Goal: Task Accomplishment & Management: Use online tool/utility

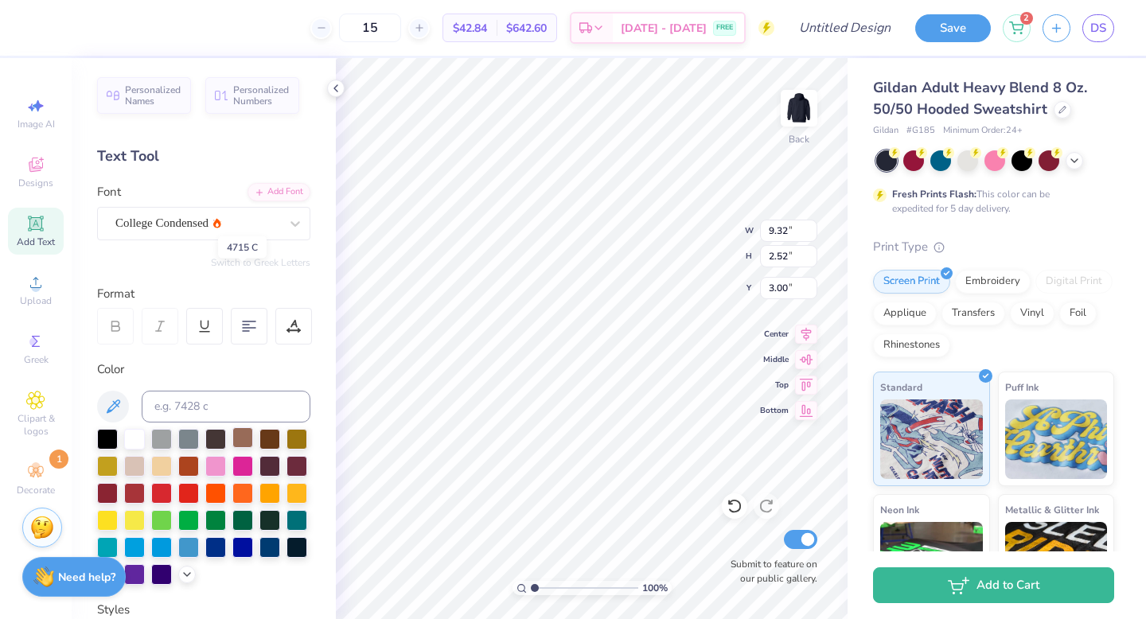
scroll to position [306, 0]
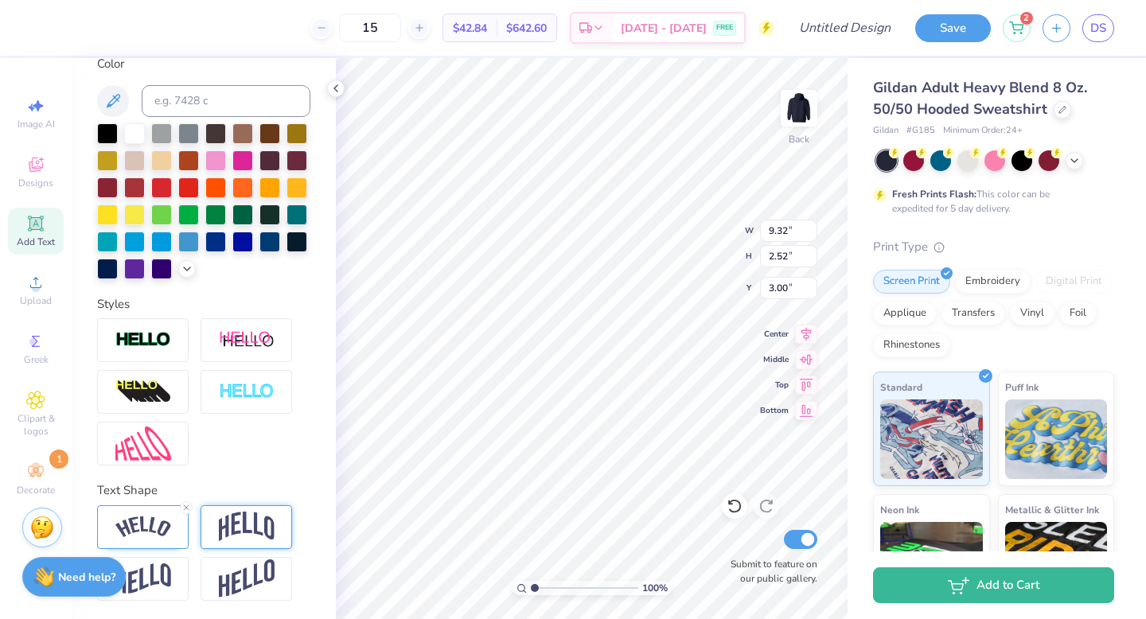
click at [258, 516] on img at bounding box center [247, 527] width 56 height 30
type input "7.26"
type input "2.96"
type input "2.78"
click at [171, 514] on div at bounding box center [143, 528] width 92 height 44
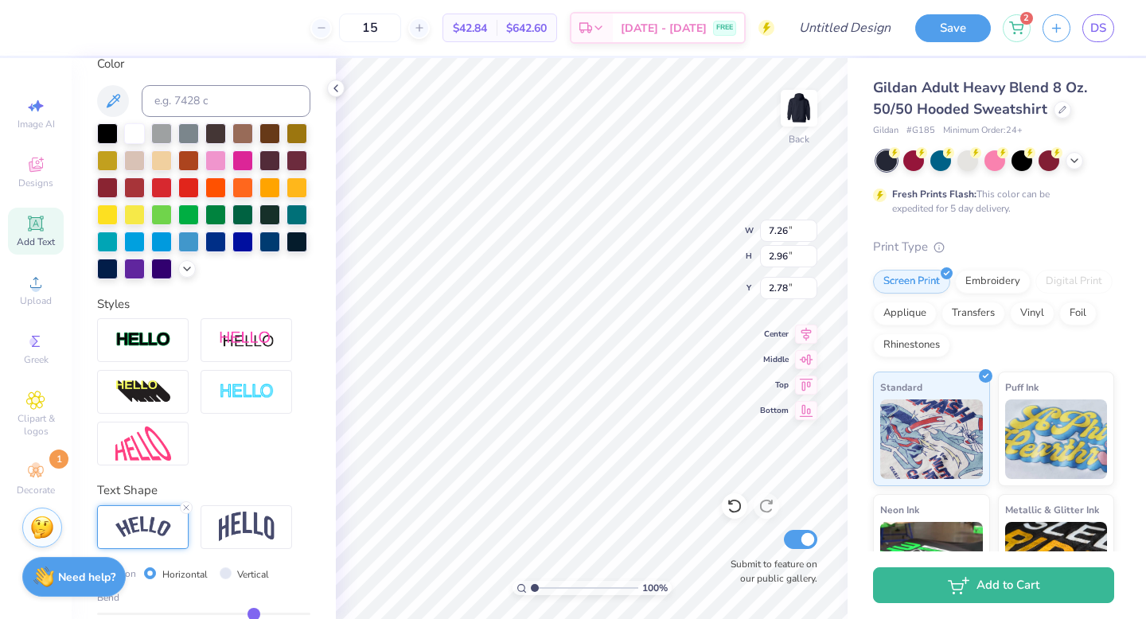
type input "9.32"
type input "2.52"
type input "3.00"
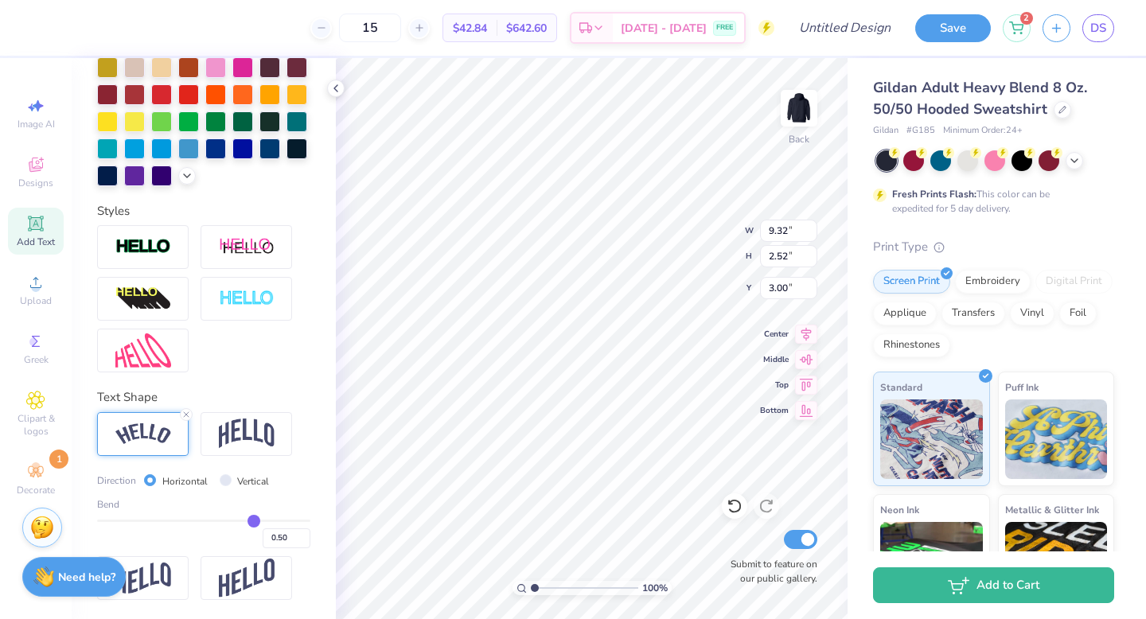
type input "0.54"
type input "0.55"
type input "0.56"
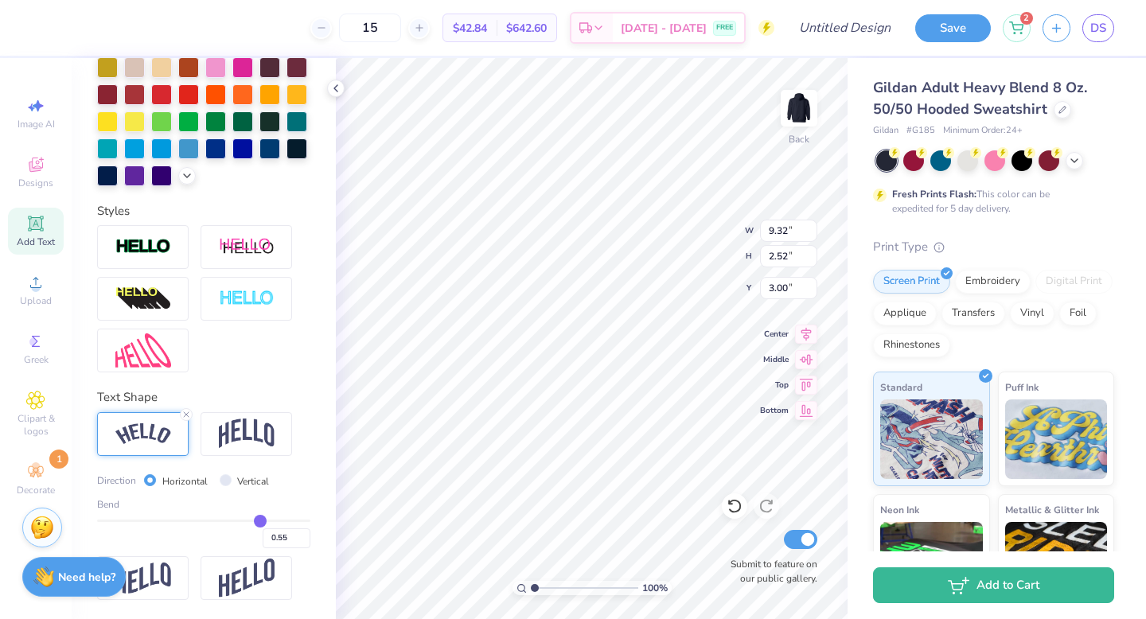
type input "0.56"
type input "0.57"
type input "0.58"
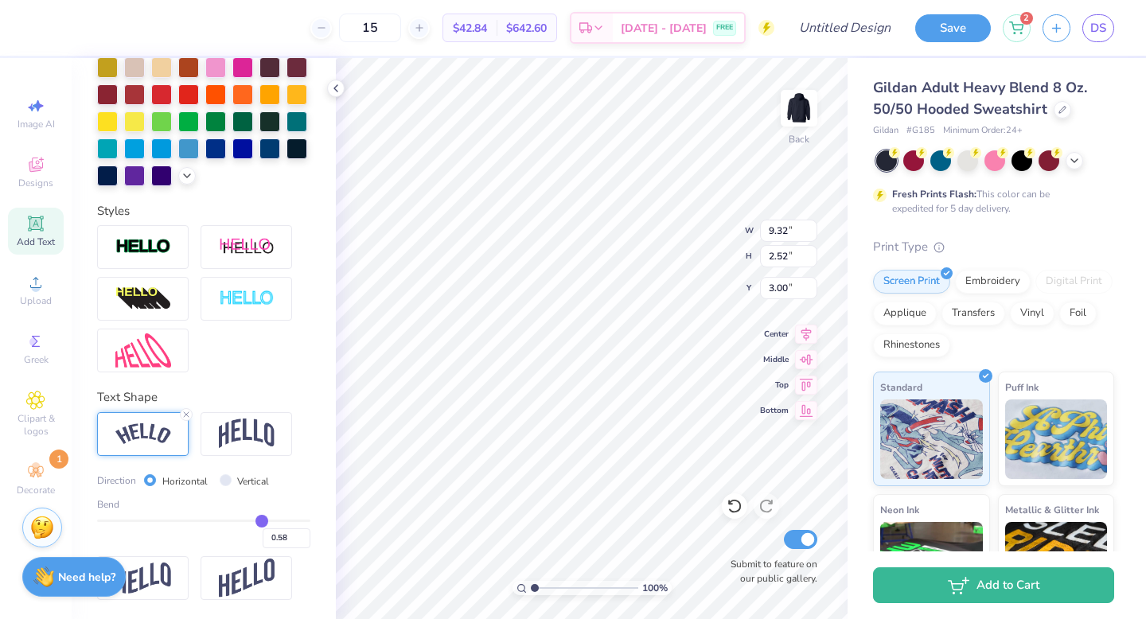
type input "0.59"
type input "0.6"
type input "0.60"
type input "0.61"
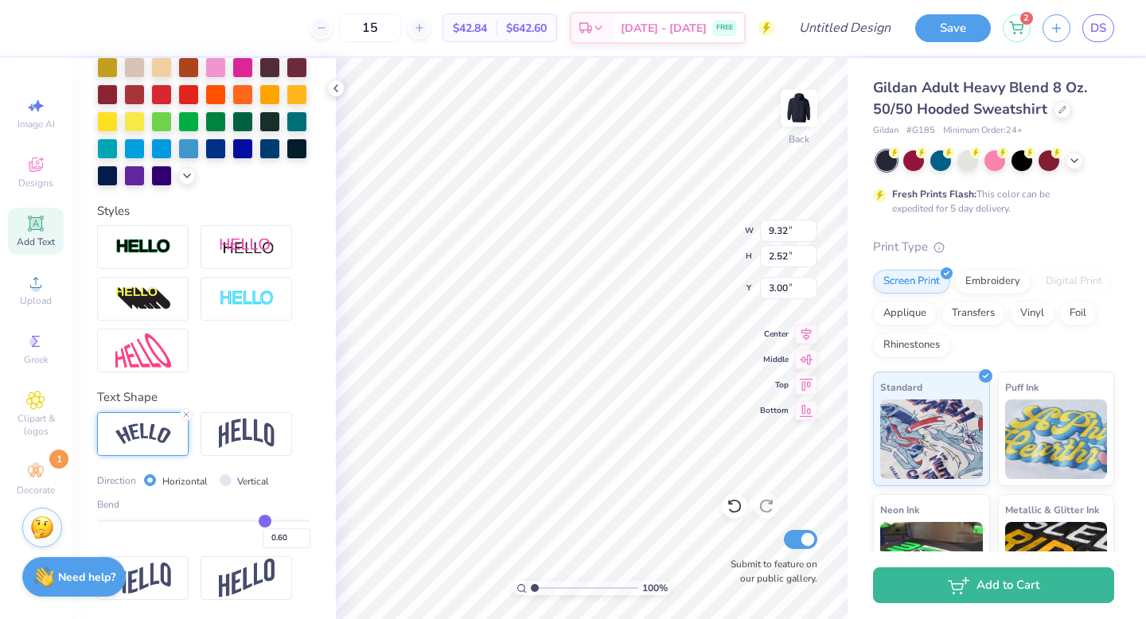
type input "0.61"
type input "0.62"
type input "0.63"
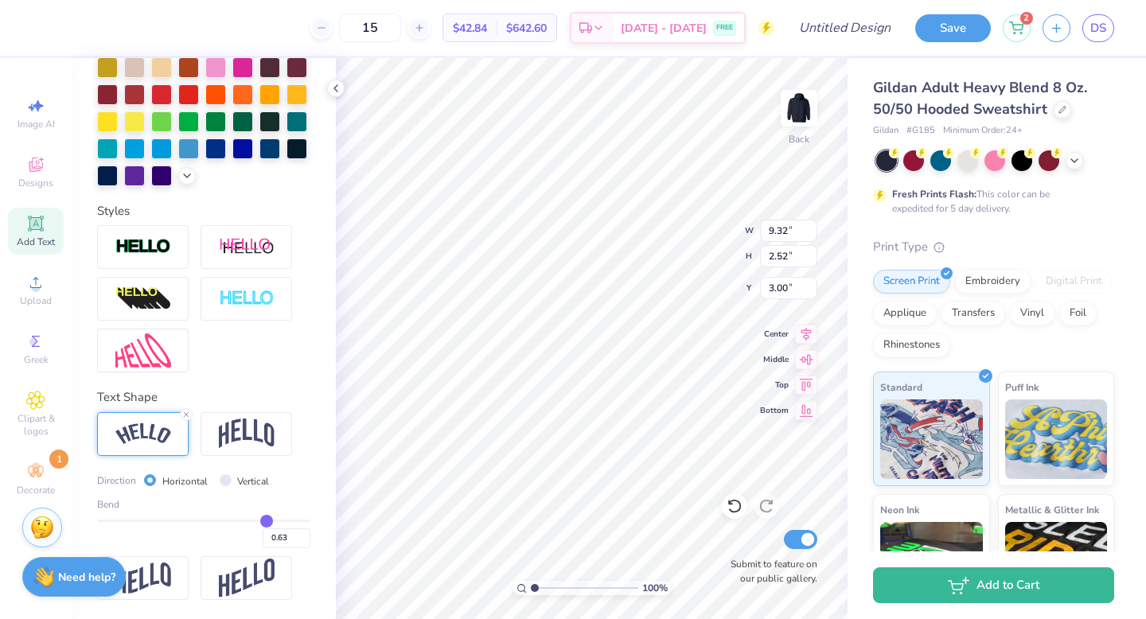
type input "0.64"
type input "0.65"
type input "0.66"
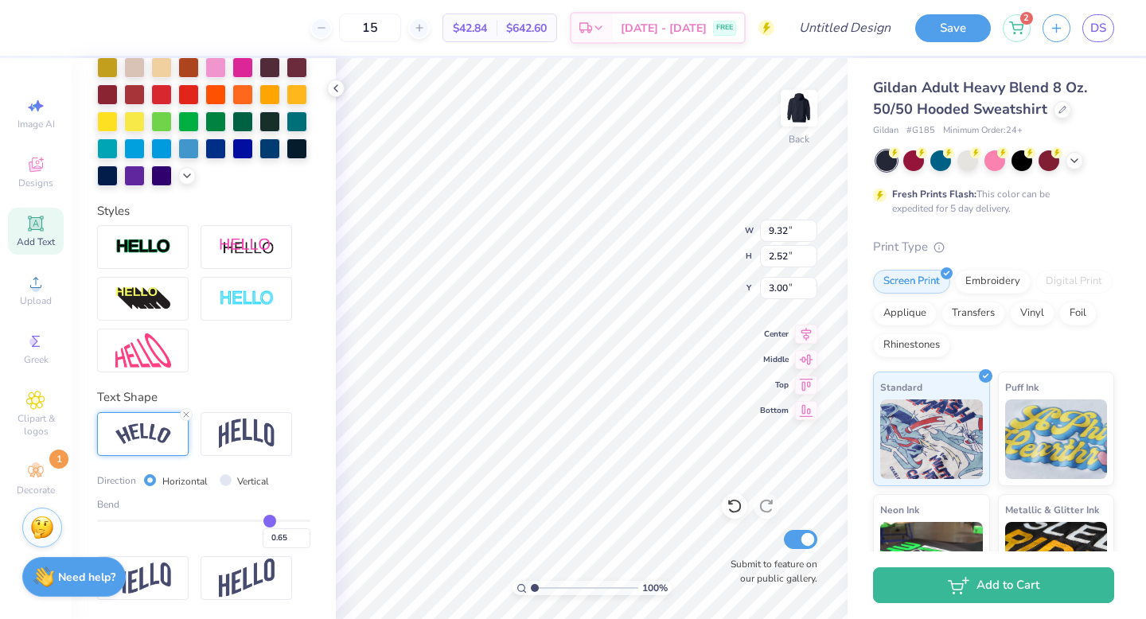
type input "0.66"
type input "0.67"
type input "0.68"
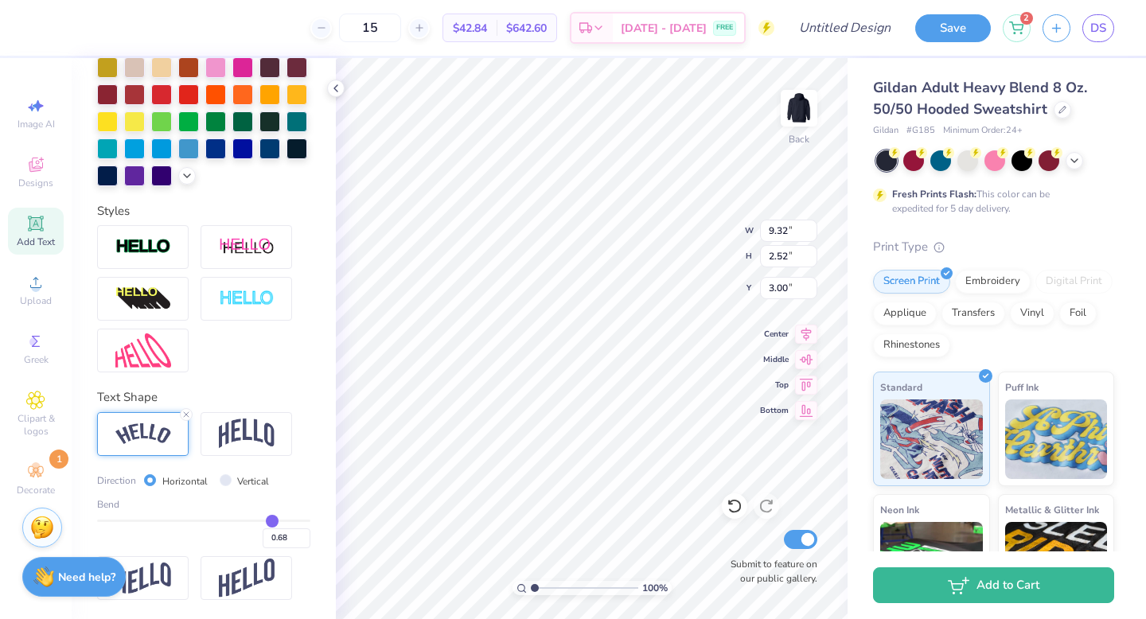
type input "0.69"
type input "0.7"
type input "0.70"
type input "0.71"
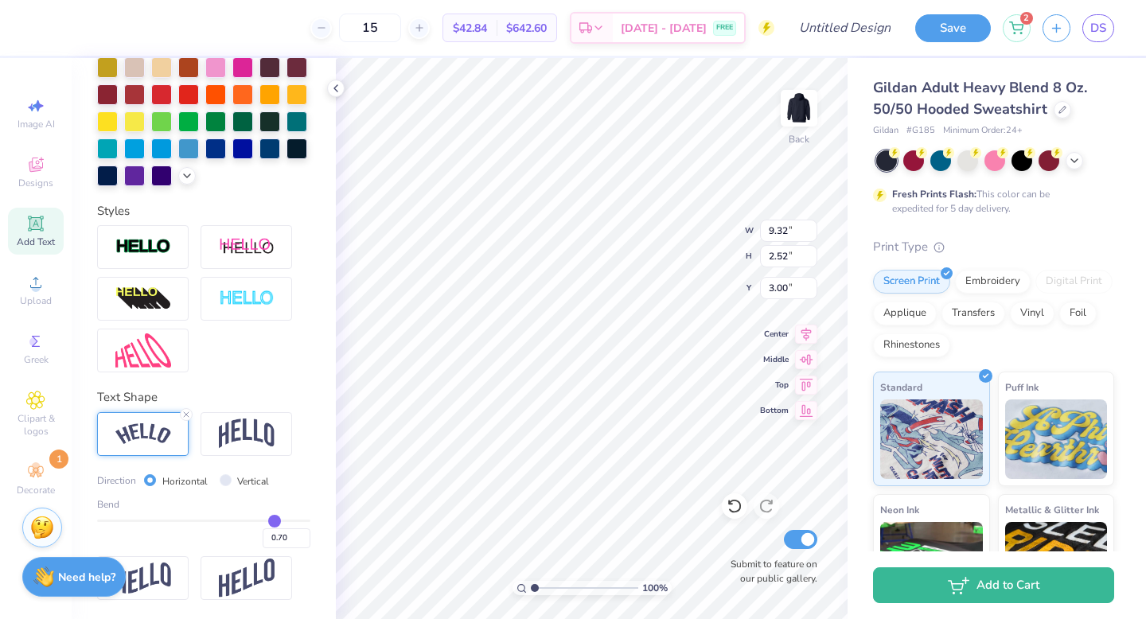
type input "0.71"
type input "0.72"
type input "0.73"
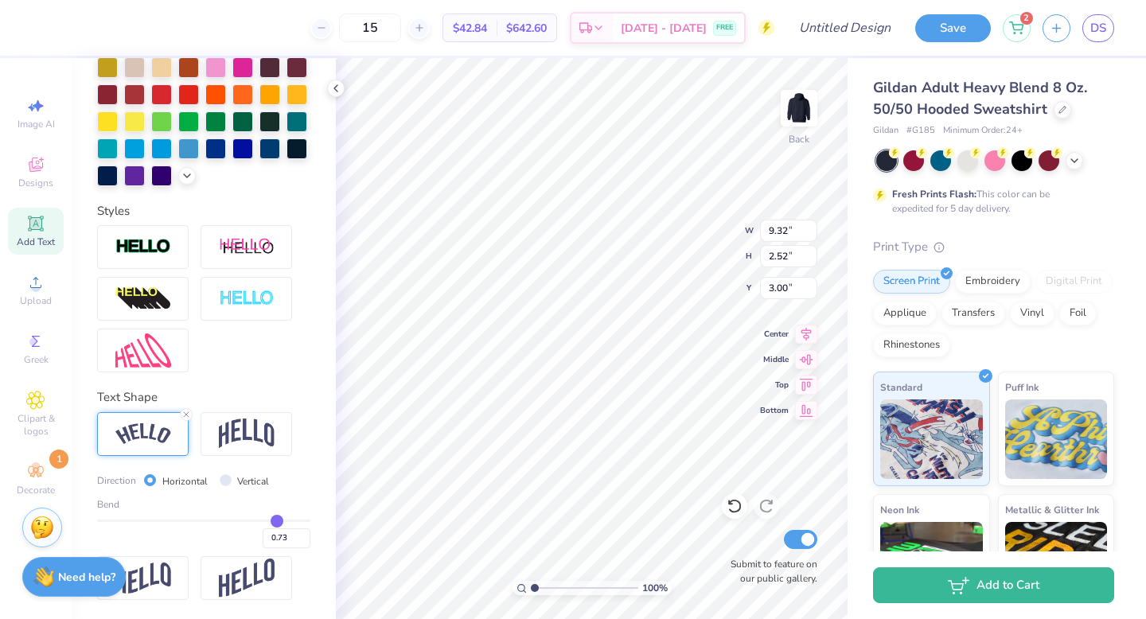
type input "0.74"
type input "0.73"
type input "0.71"
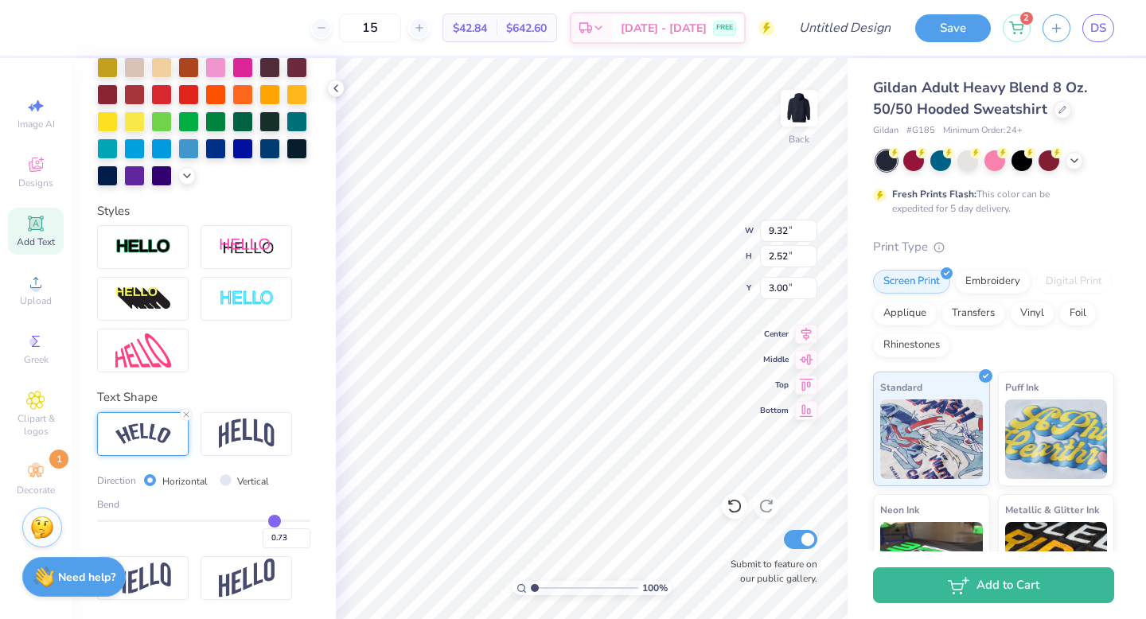
type input "0.71"
type input "0.69"
type input "0.66"
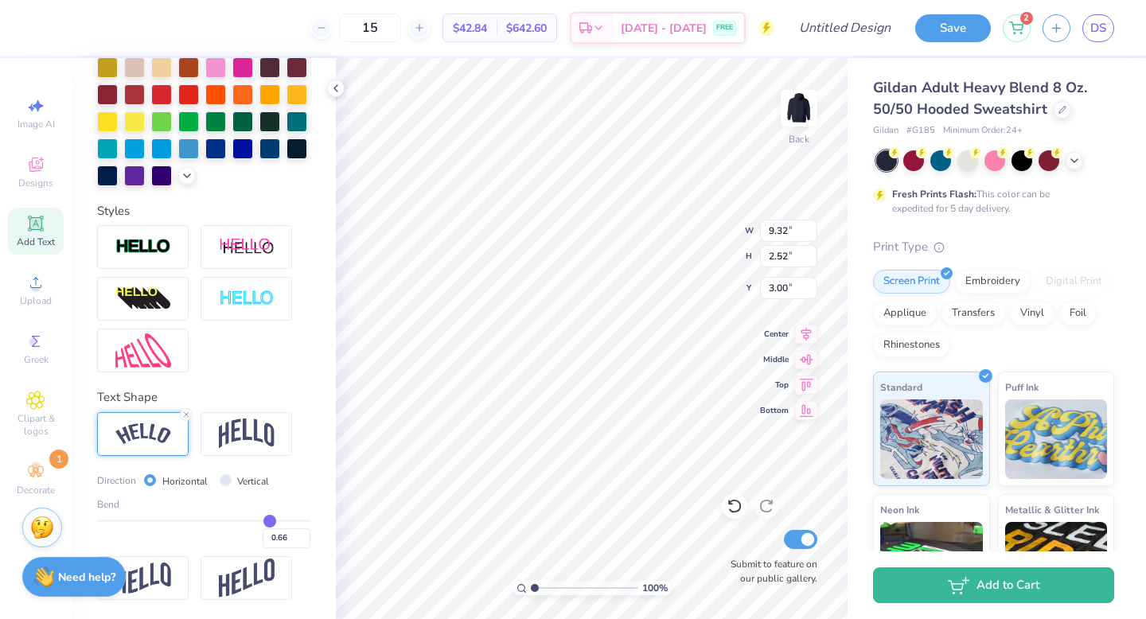
type input "0.63"
type input "0.59"
type input "0.55"
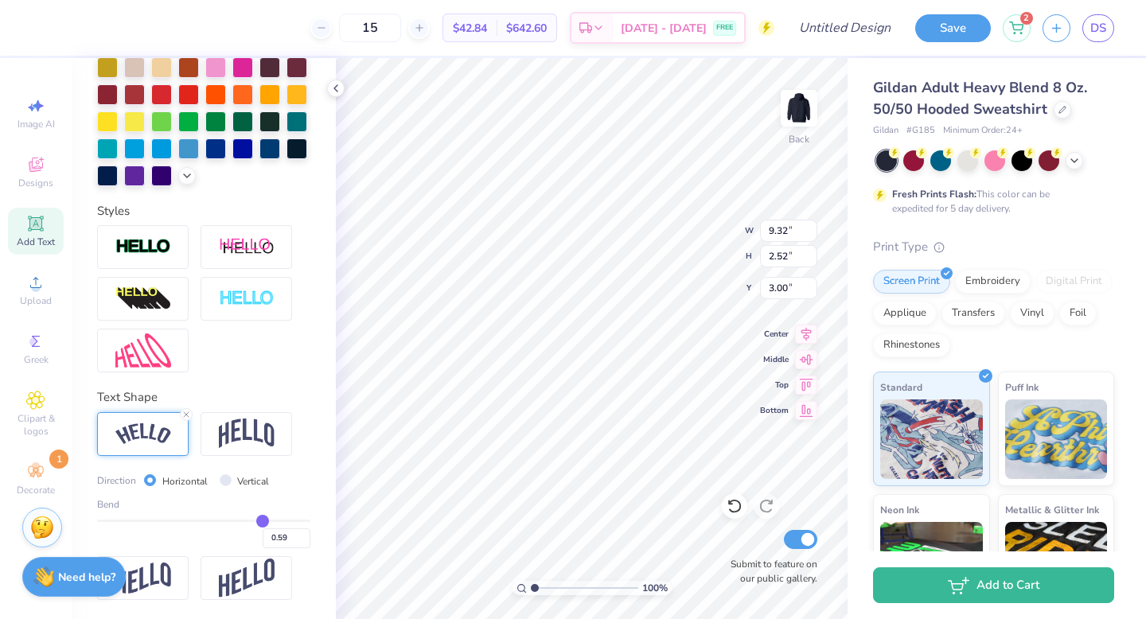
type input "0.55"
type input "0.5"
type input "0.50"
type input "0.44"
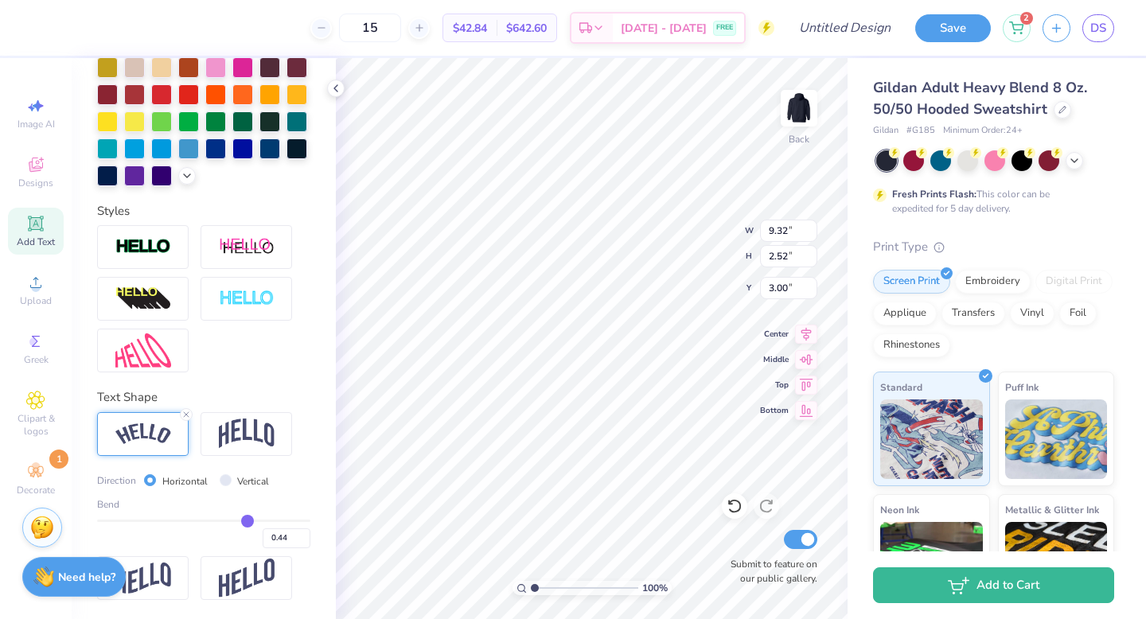
type input "0.37"
type input "0.3"
type input "0.30"
type input "0.25"
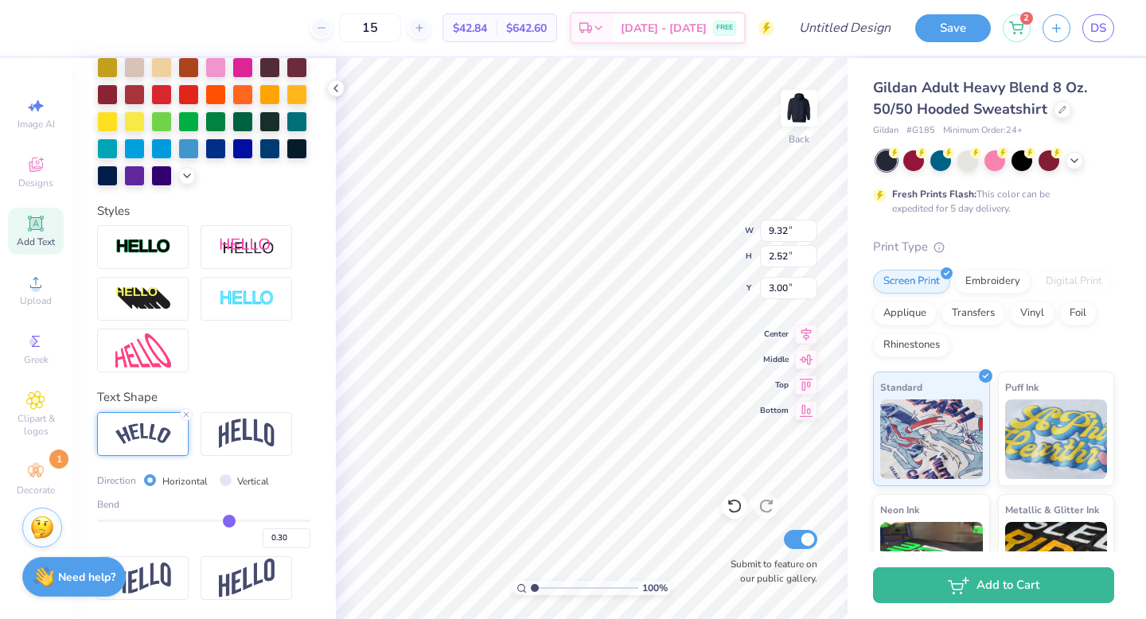
type input "0.25"
type input "0.2"
type input "0.20"
type input "0.16"
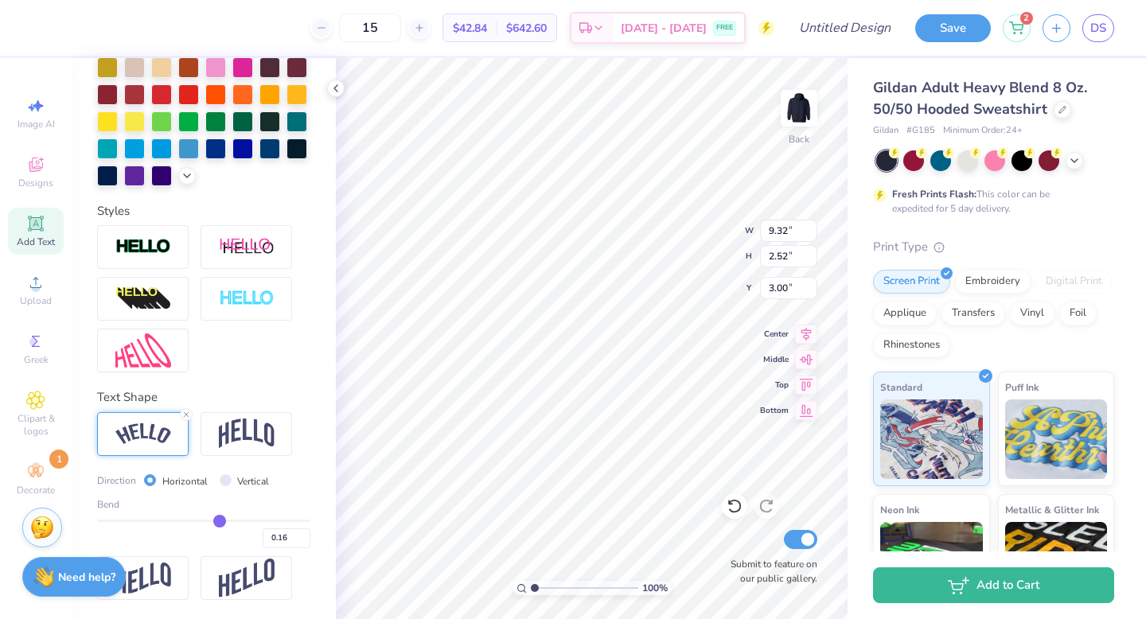
type input "0.13"
type input "0.1"
type input "0.10"
type input "0.07"
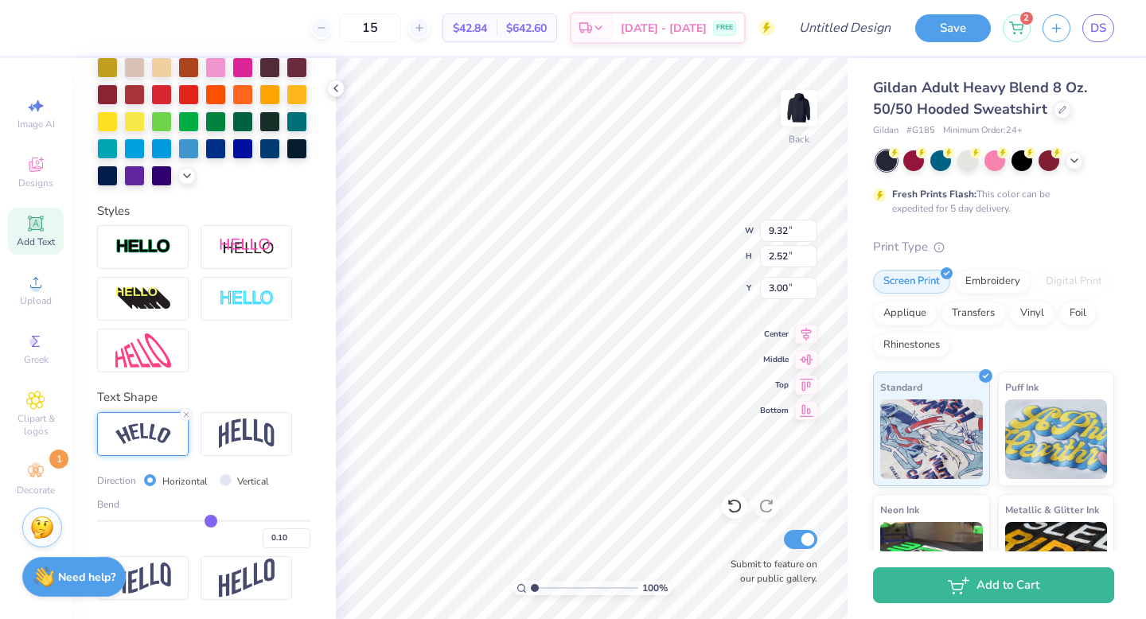
type input "0.07"
type input "0.04"
type input "0.01"
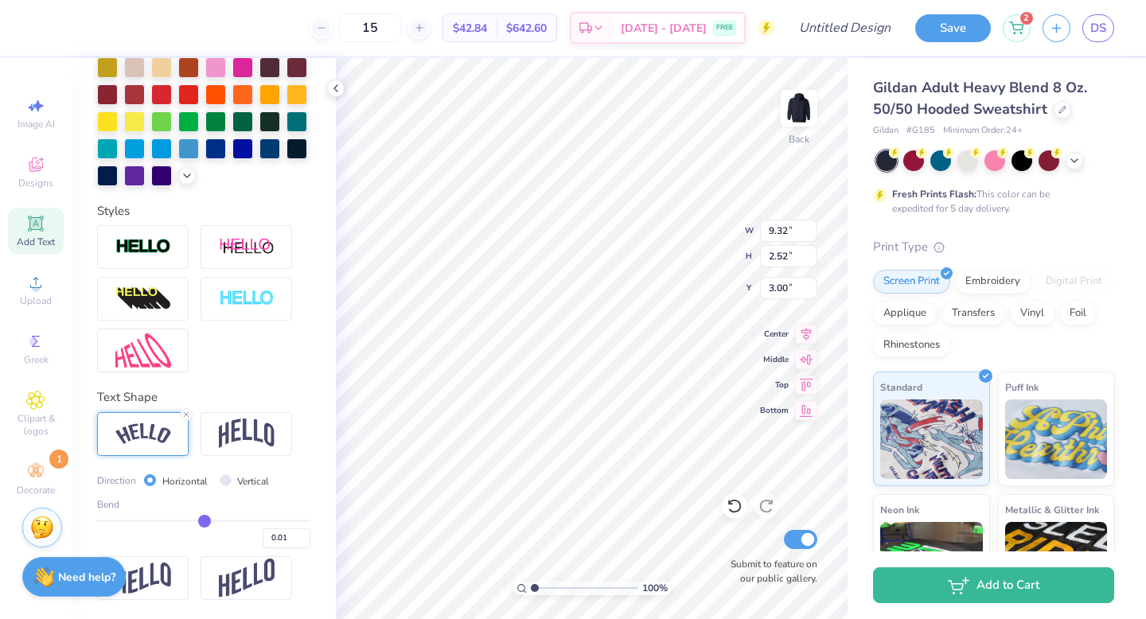
type input "-0.01"
type input "-0.03"
type input "-0.06"
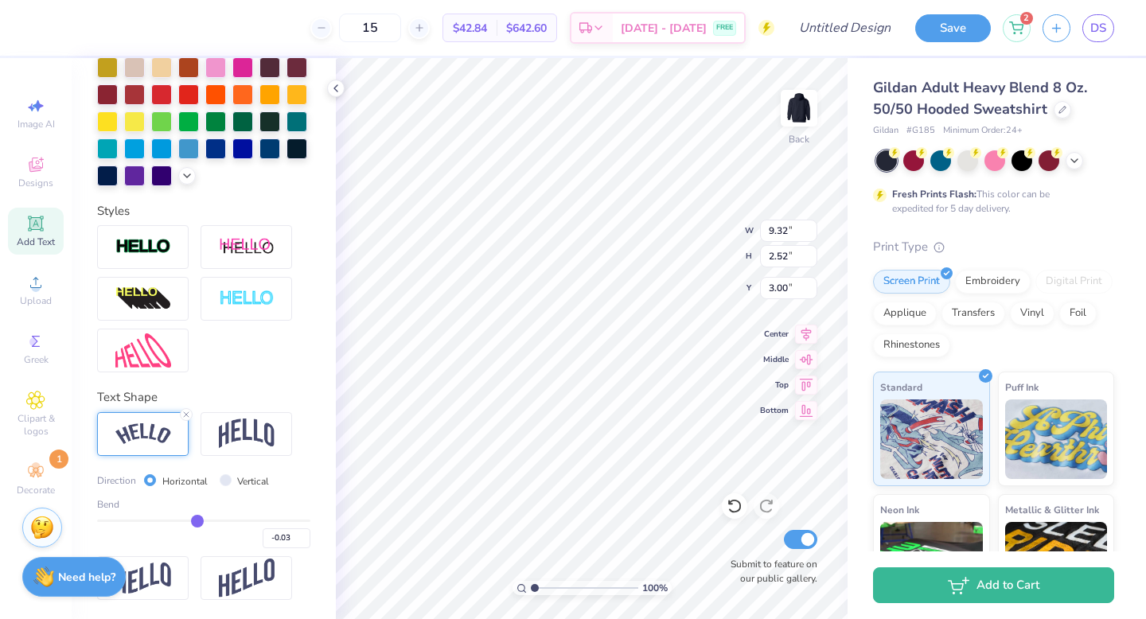
type input "-0.06"
type input "-0.09"
type input "-0.11"
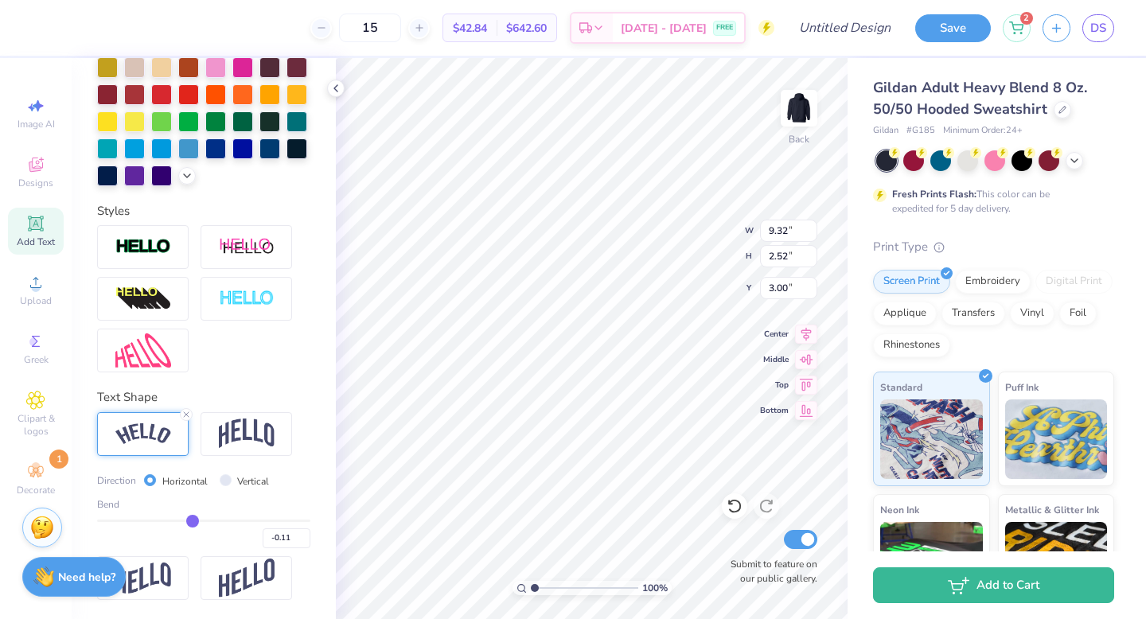
type input "-0.14"
type input "-0.18"
type input "-0.22"
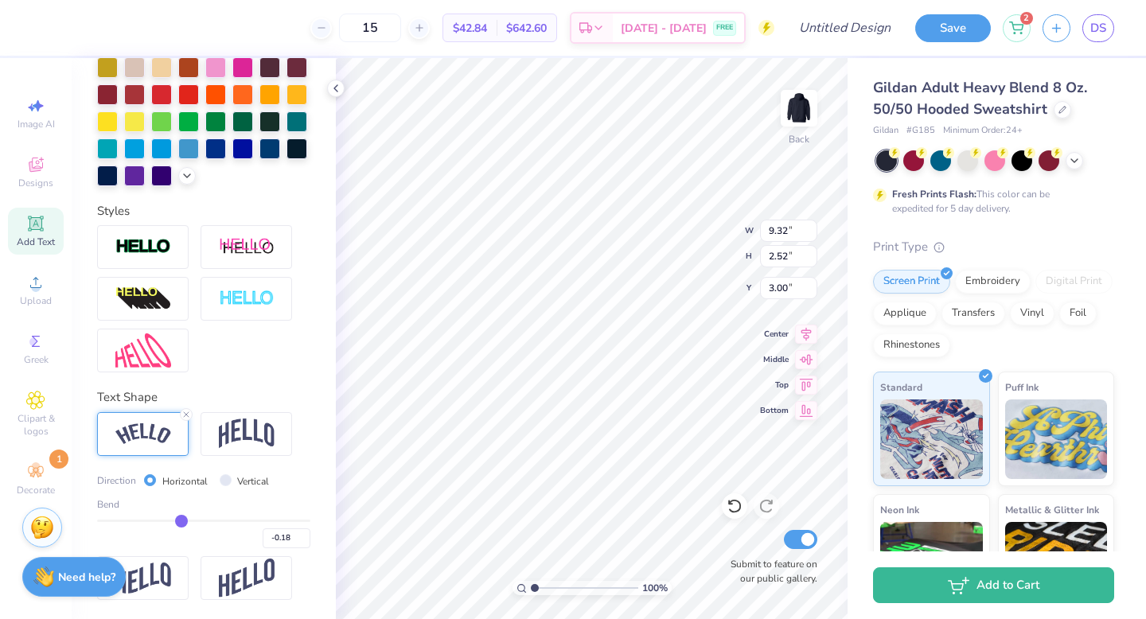
type input "-0.22"
type input "-0.25"
type input "-0.29"
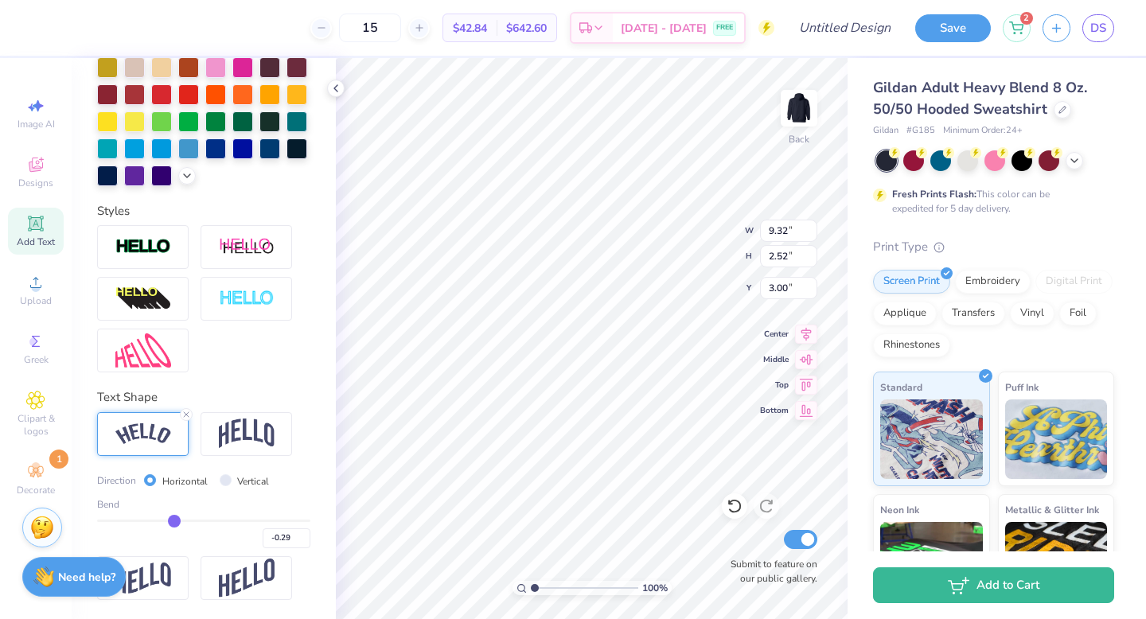
type input "-0.32"
type input "-0.35"
type input "-0.39"
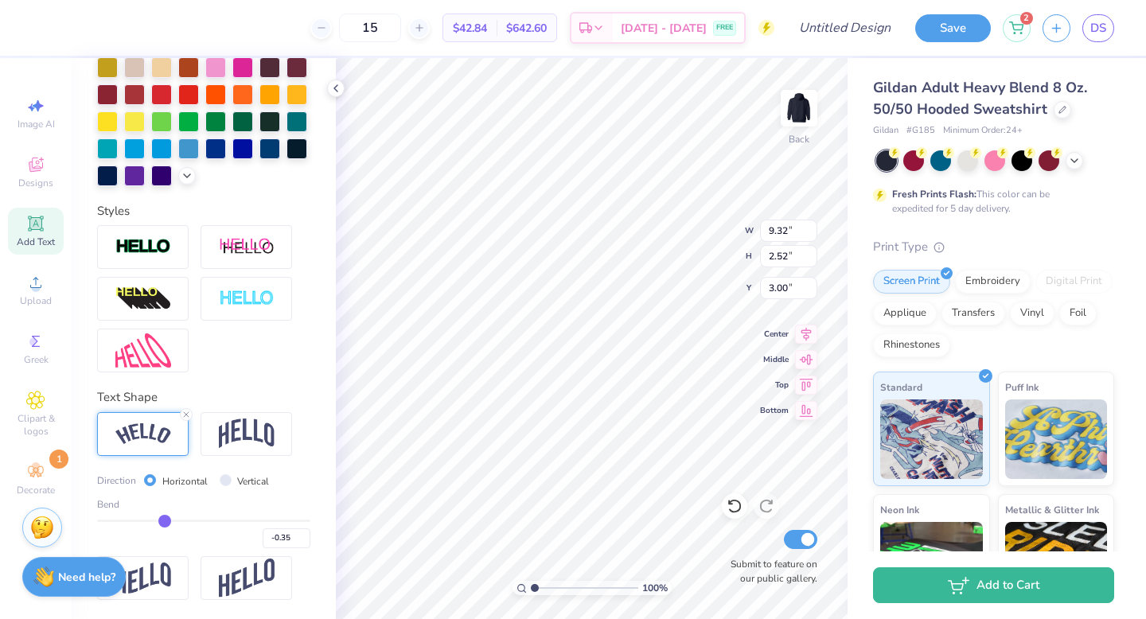
type input "-0.39"
type input "-0.43"
type input "-0.47"
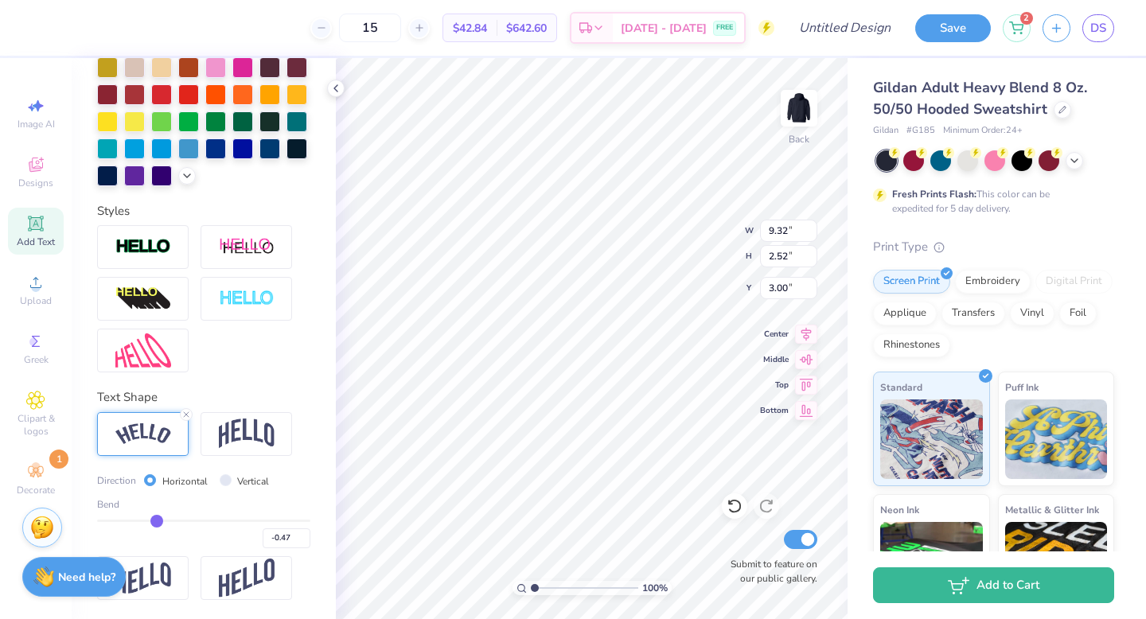
type input "-0.51"
type input "-0.55"
type input "-0.58"
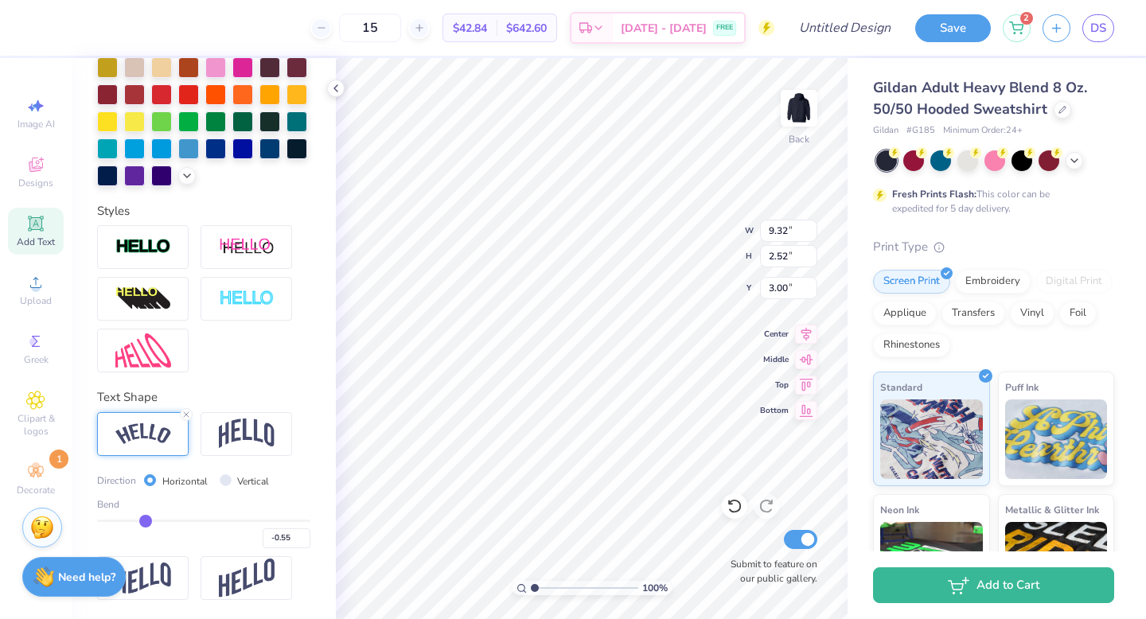
type input "-0.58"
type input "-0.61"
type input "-0.64"
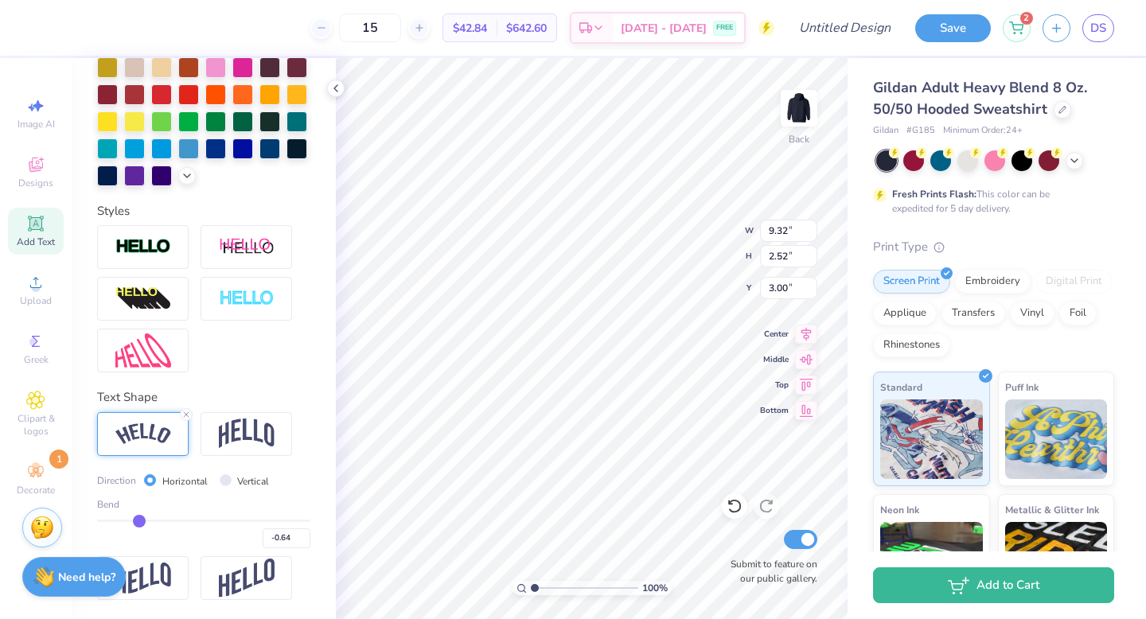
type input "-0.67"
type input "-0.69"
type input "-0.7"
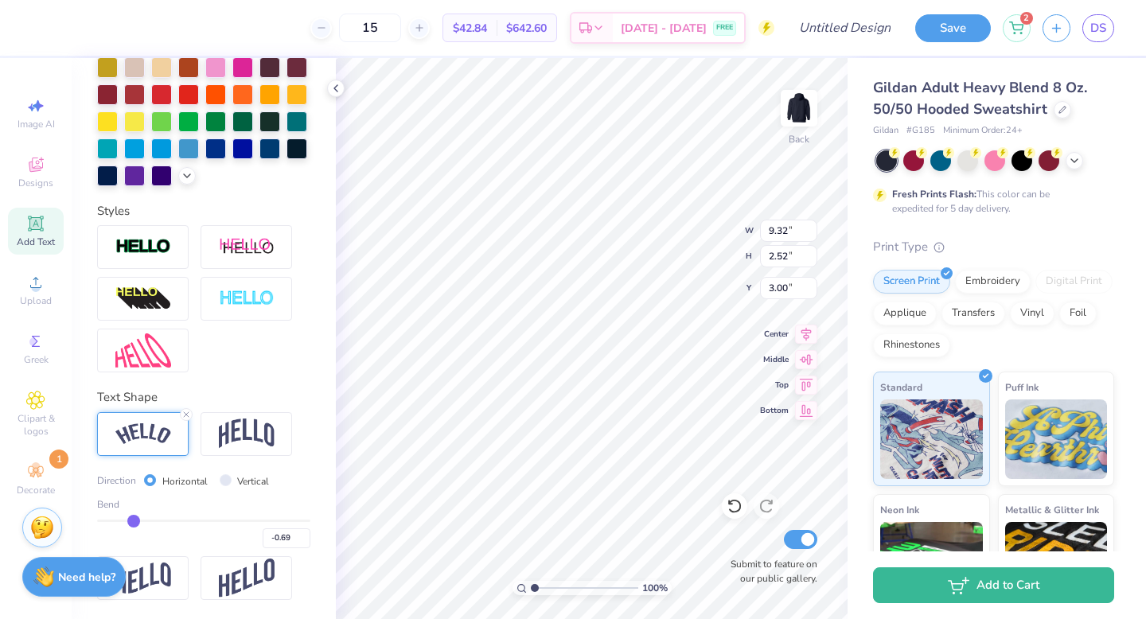
type input "-0.70"
type input "-0.71"
type input "-0.7"
type input "-0.70"
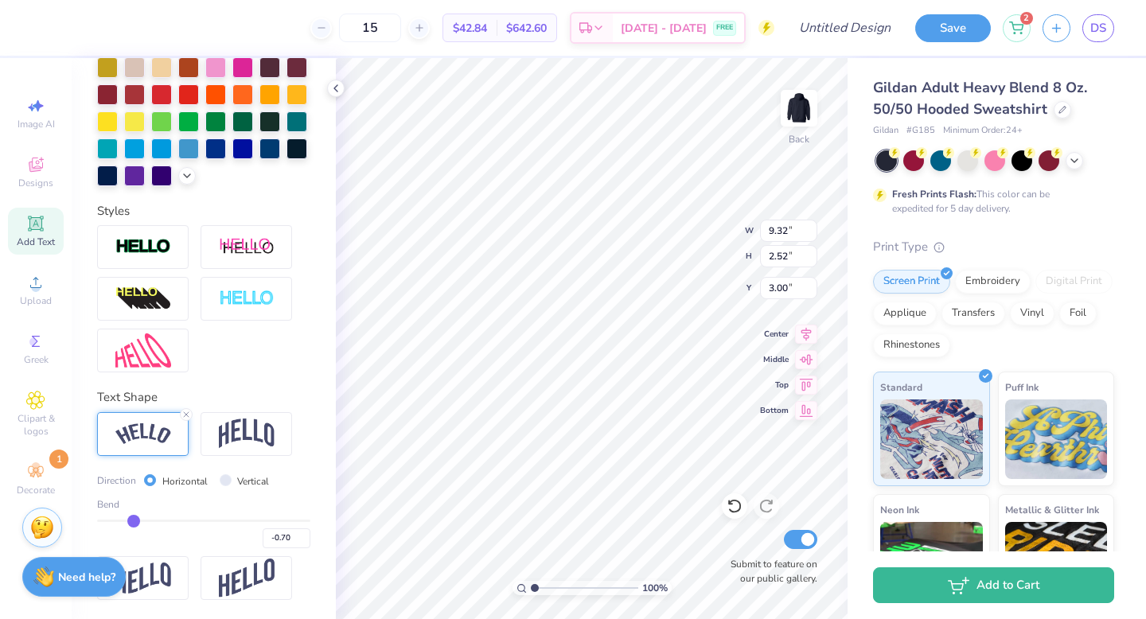
type input "-0.69"
drag, startPoint x: 258, startPoint y: 520, endPoint x: 137, endPoint y: 507, distance: 121.7
type input "-0.69"
click at [134, 520] on input "range" at bounding box center [203, 521] width 213 height 2
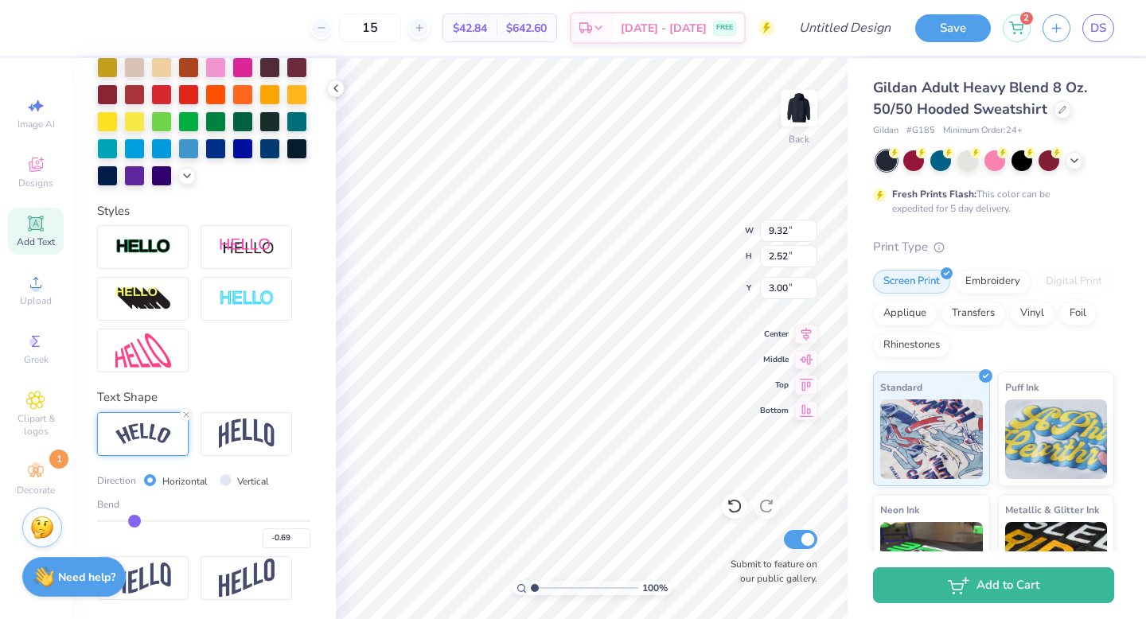
type input "9.83"
type input "3.38"
type input "2.57"
click at [146, 424] on img at bounding box center [143, 434] width 56 height 21
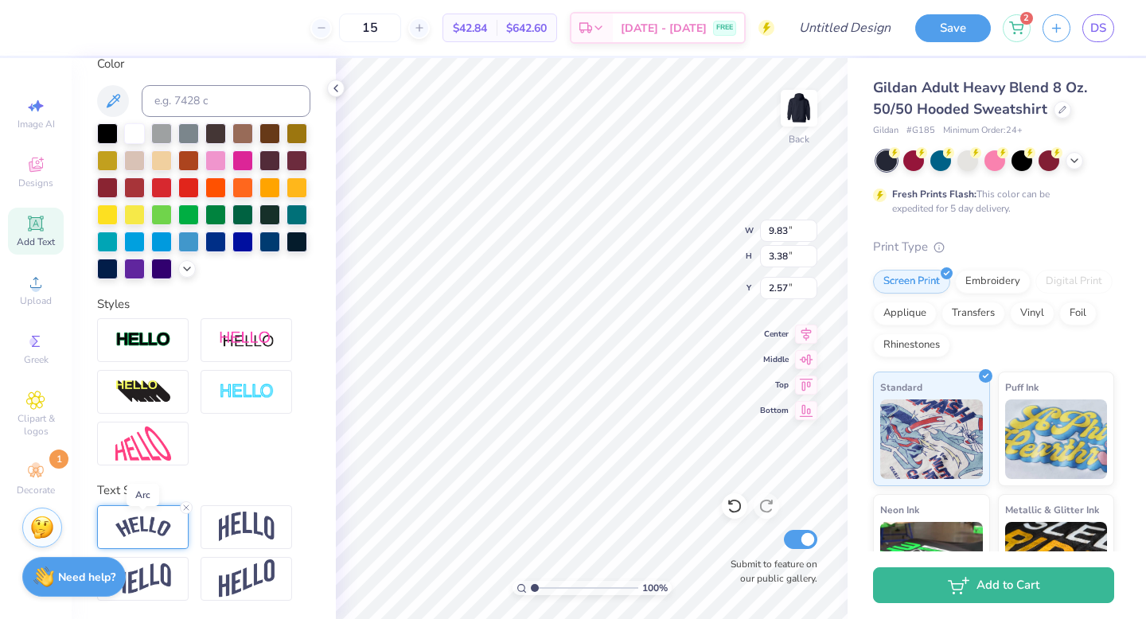
click at [162, 531] on img at bounding box center [143, 527] width 56 height 21
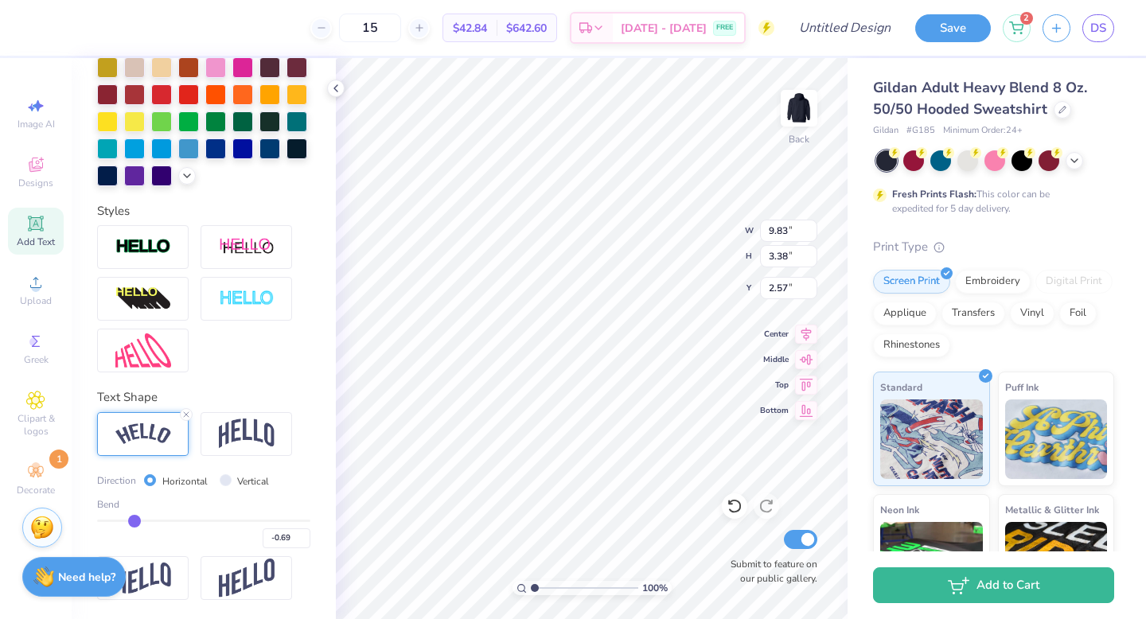
type input "-0.71"
type input "-0.69"
type input "-0.63"
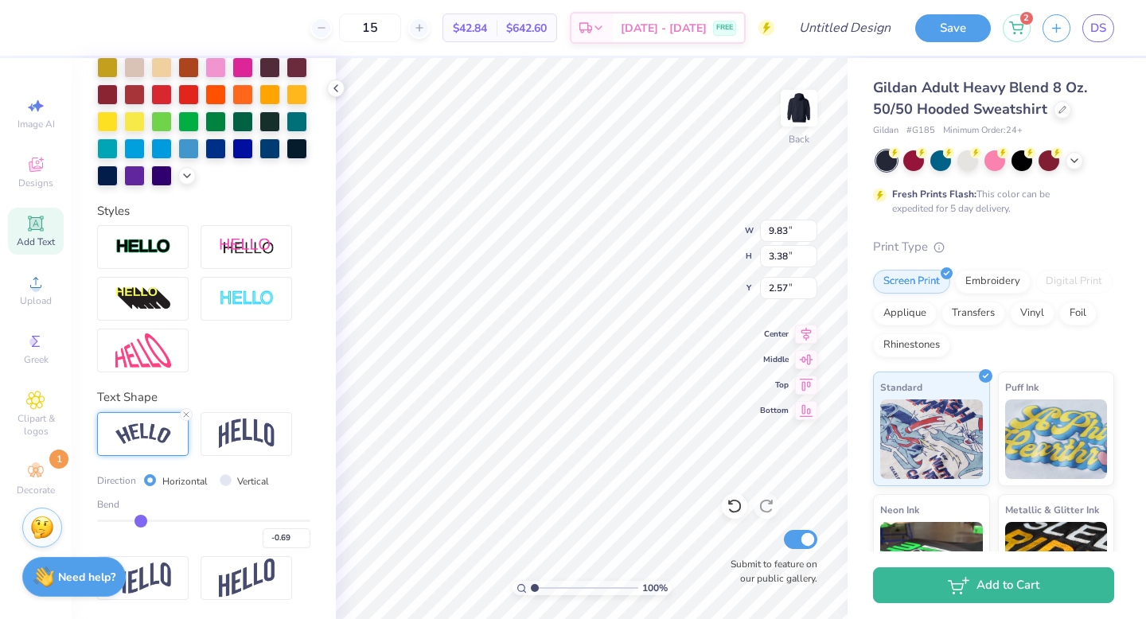
type input "-0.63"
type input "-0.57"
type input "-0.5"
type input "-0.50"
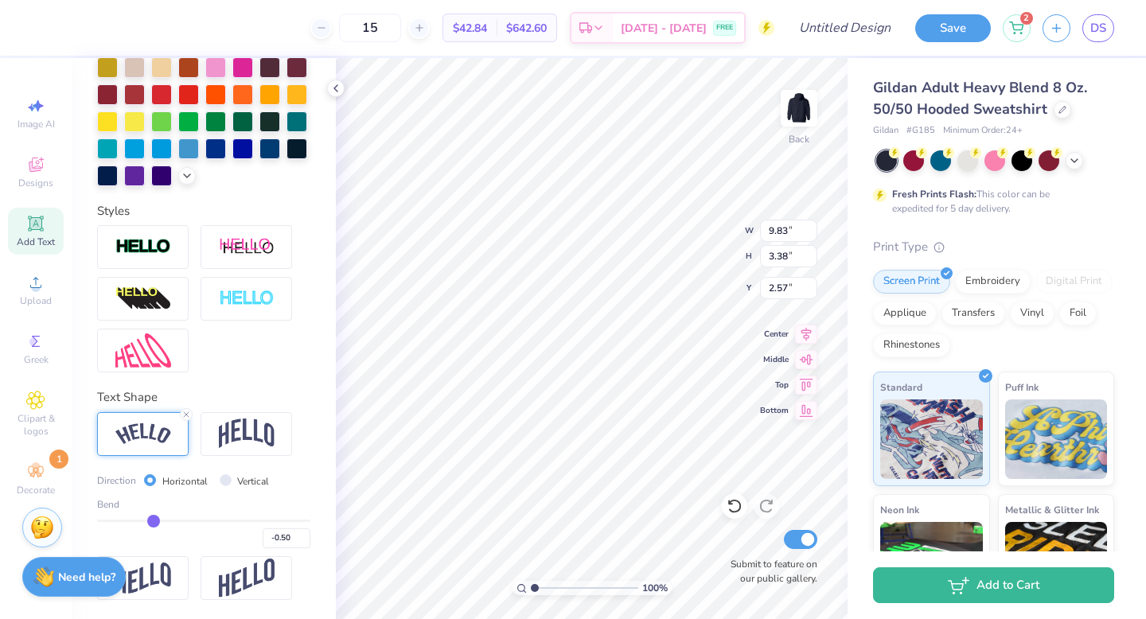
type input "-0.44"
type input "-0.4"
type input "-0.40"
type input "-0.36"
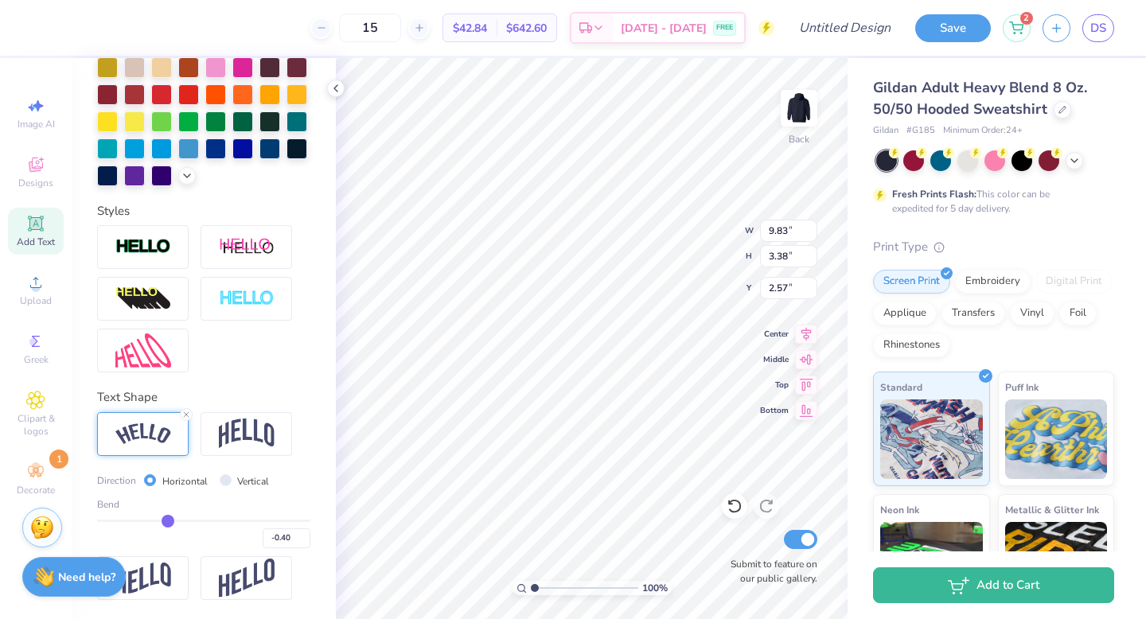
type input "-0.36"
type input "-0.33"
type input "-0.29"
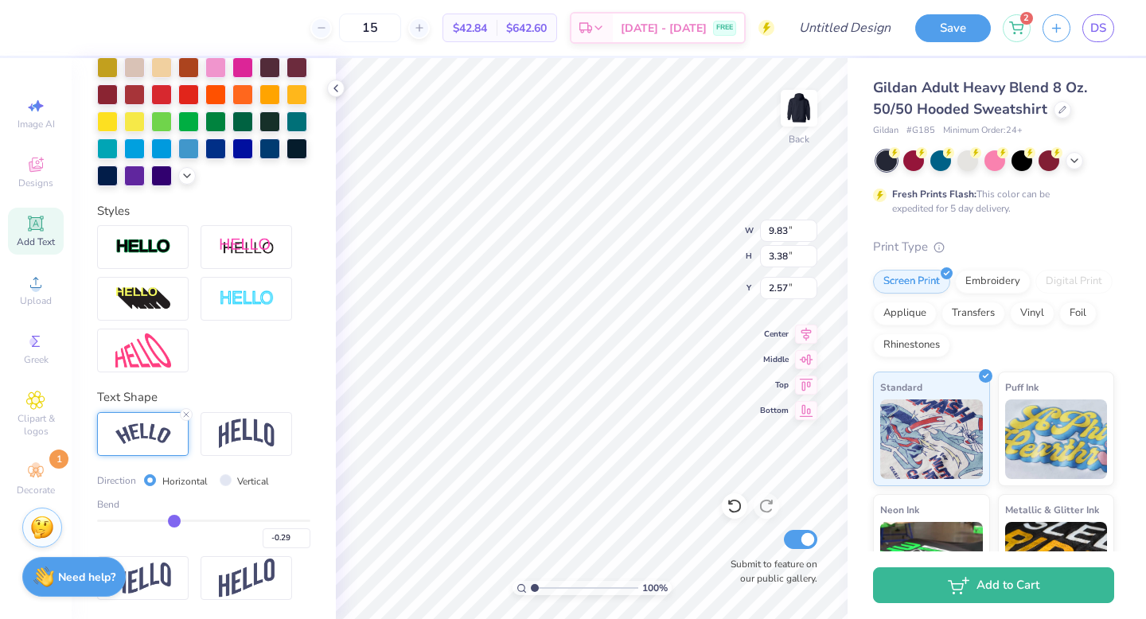
type input "-0.26"
type input "-0.23"
type input "-0.21"
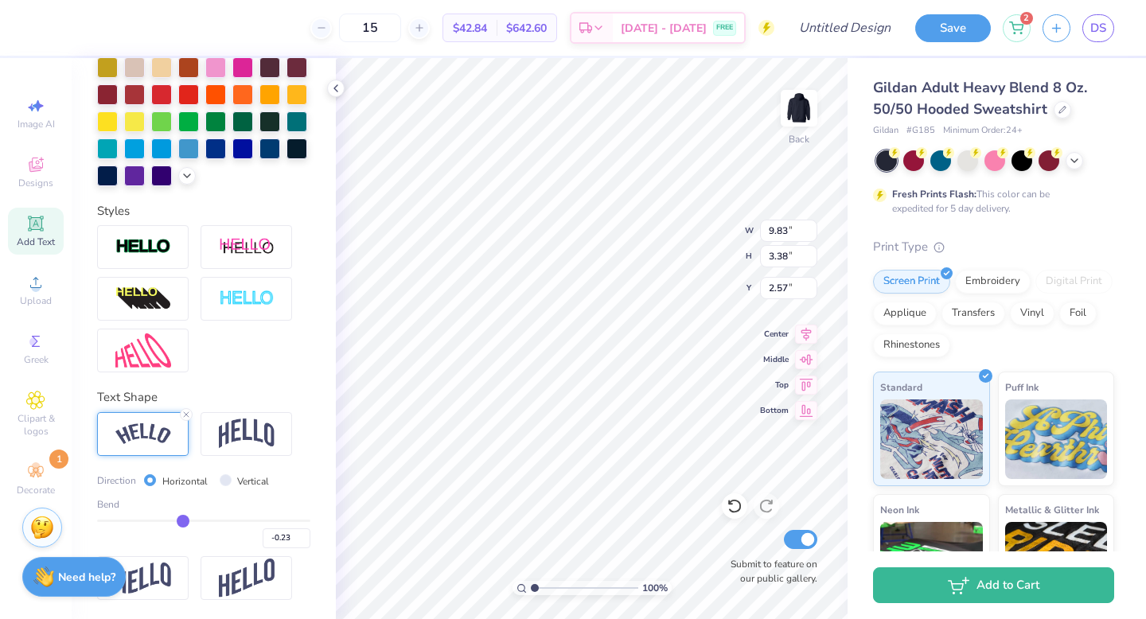
type input "-0.21"
type input "-0.2"
type input "-0.20"
type input "-0.19"
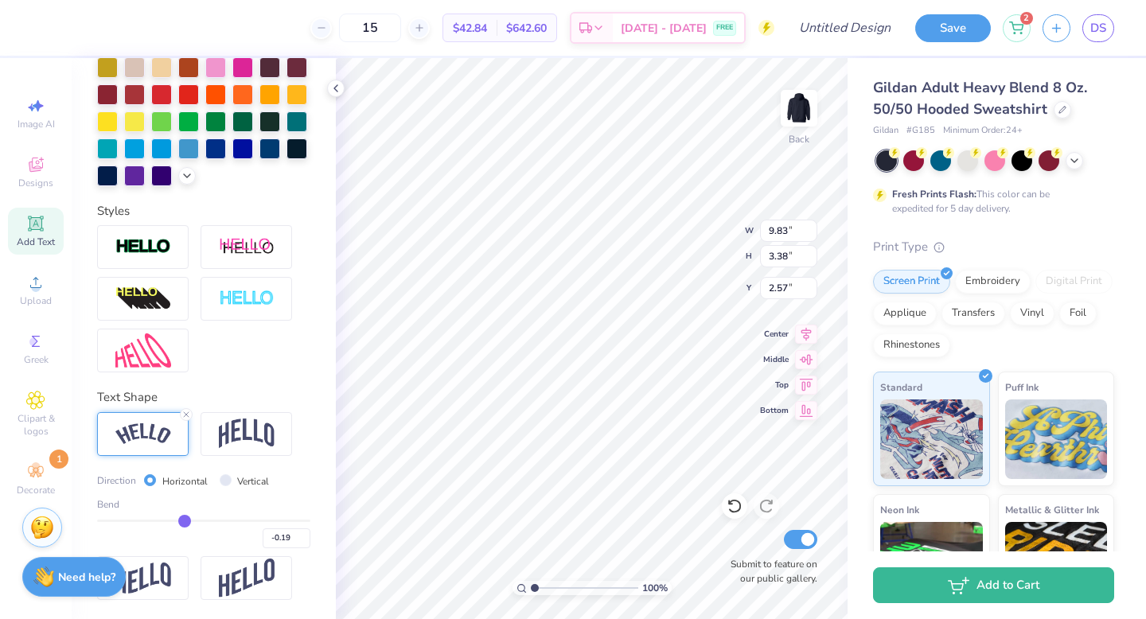
type input "-0.18"
type input "-0.17"
type input "-0.18"
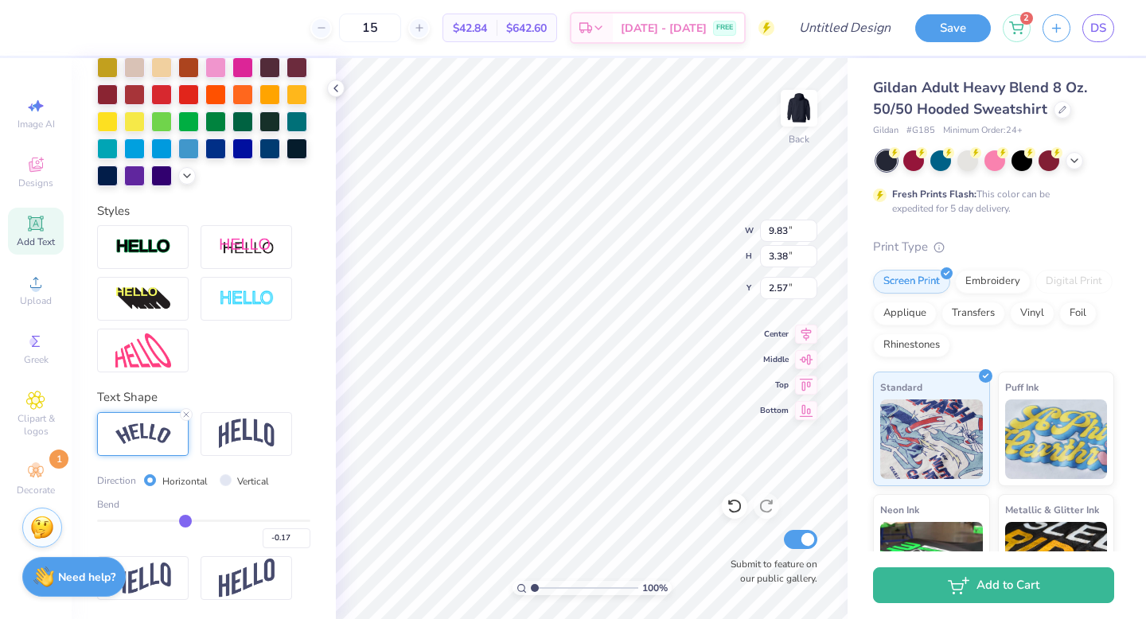
type input "-0.18"
type input "-0.19"
type input "-0.2"
type input "-0.20"
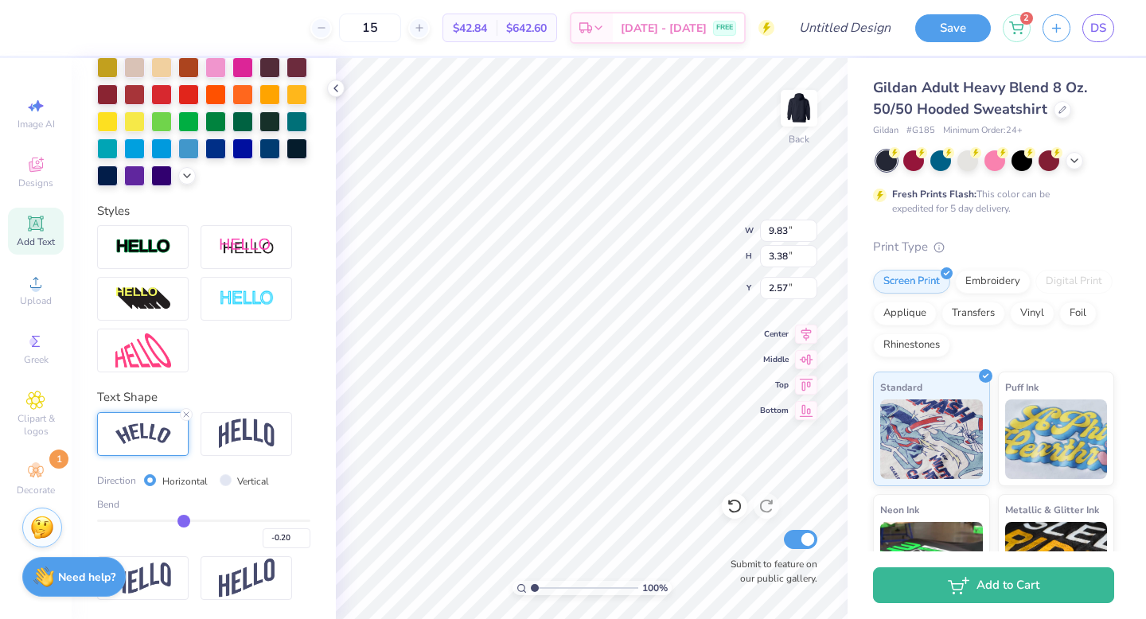
drag, startPoint x: 132, startPoint y: 522, endPoint x: 184, endPoint y: 523, distance: 51.8
type input "-0.2"
click at [184, 522] on input "range" at bounding box center [203, 521] width 213 height 2
type input "8.16"
type input "1.63"
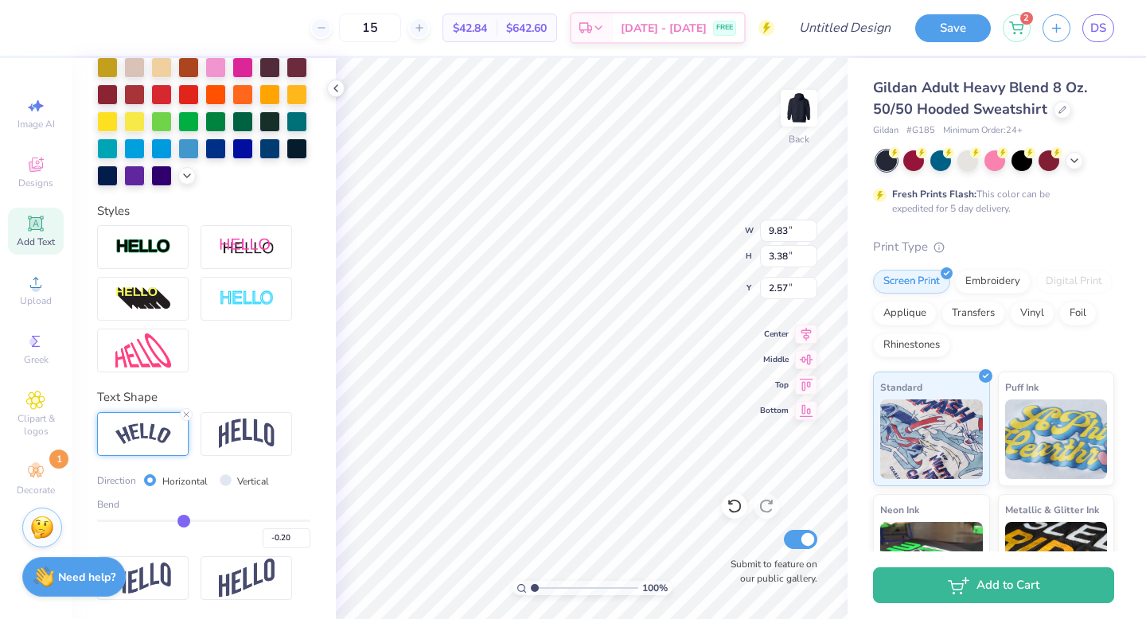
type input "3.44"
type input "-0.19"
type input "-0.16"
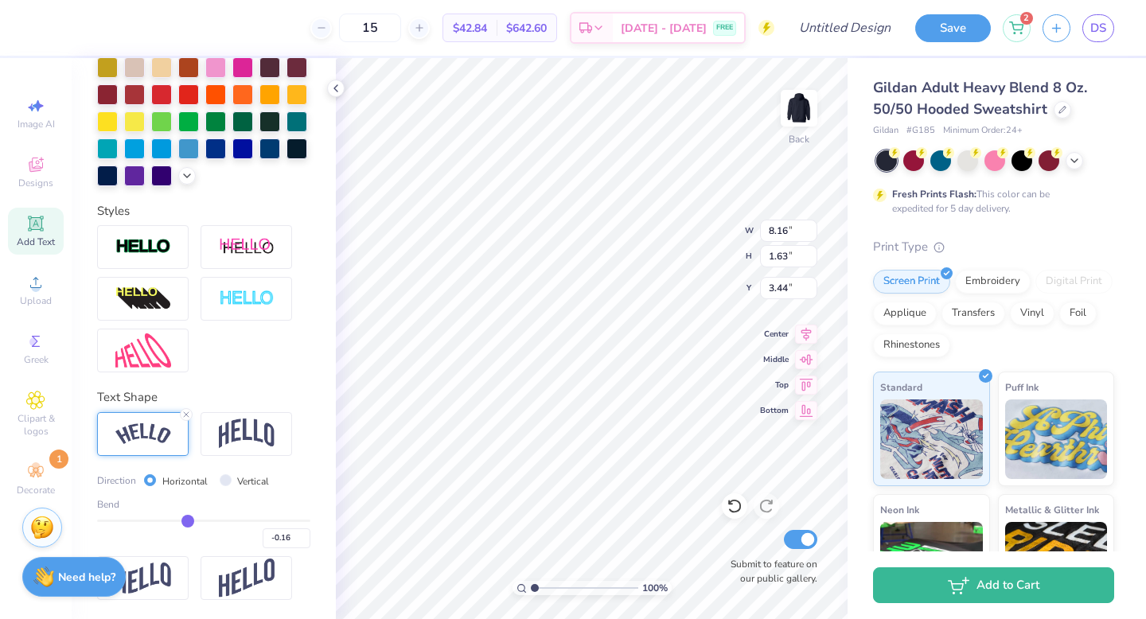
type input "-0.12"
type input "-0.09"
type input "-0.06"
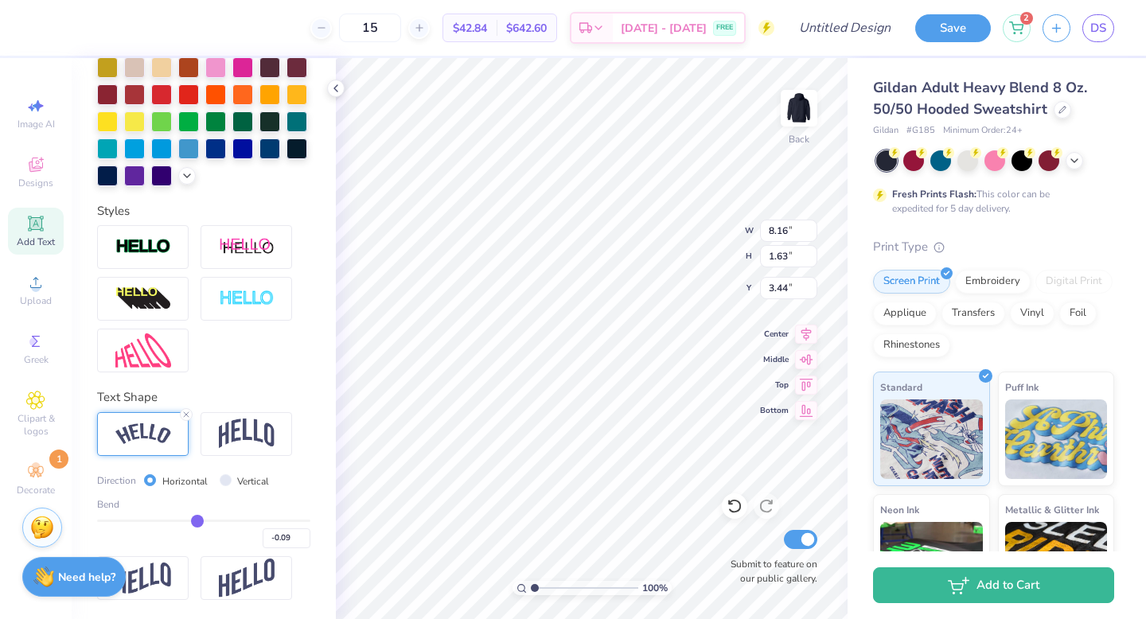
type input "-0.06"
type input "-0.04"
type input "-0.02"
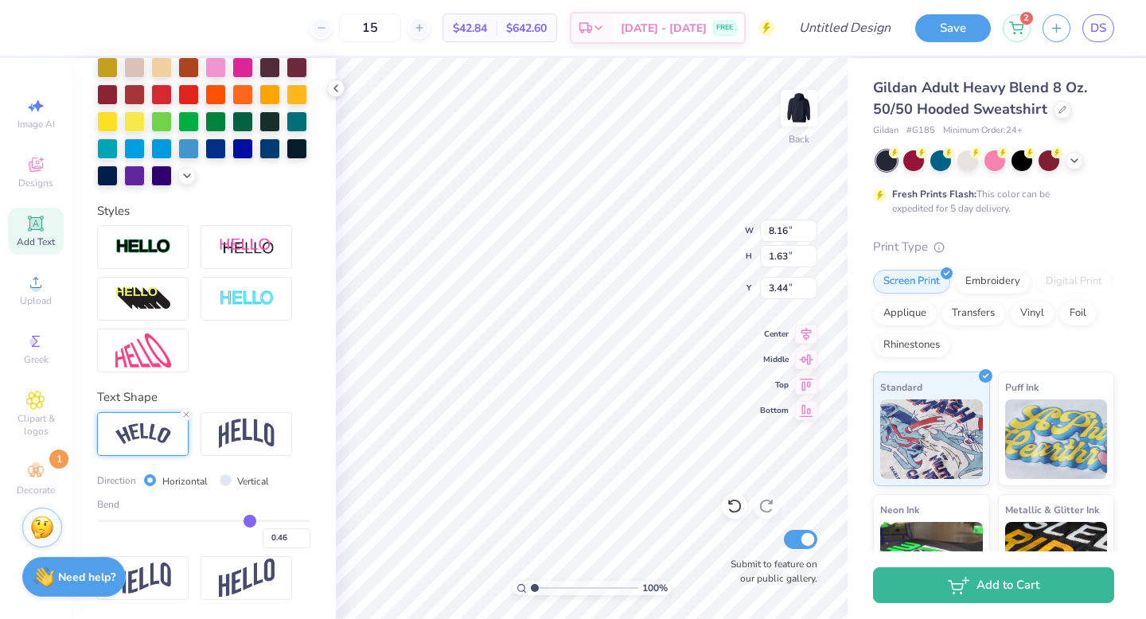
drag, startPoint x: 184, startPoint y: 523, endPoint x: 249, endPoint y: 517, distance: 65.6
click at [249, 520] on input "range" at bounding box center [203, 521] width 213 height 2
click at [254, 520] on input "range" at bounding box center [203, 521] width 213 height 2
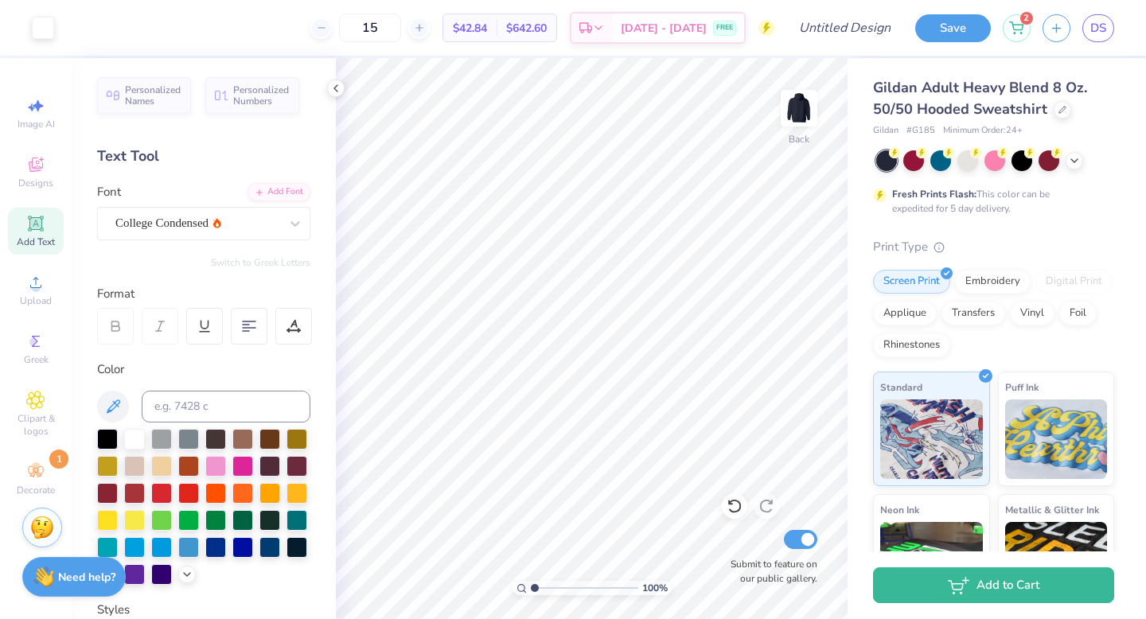
click at [30, 223] on icon at bounding box center [35, 223] width 12 height 12
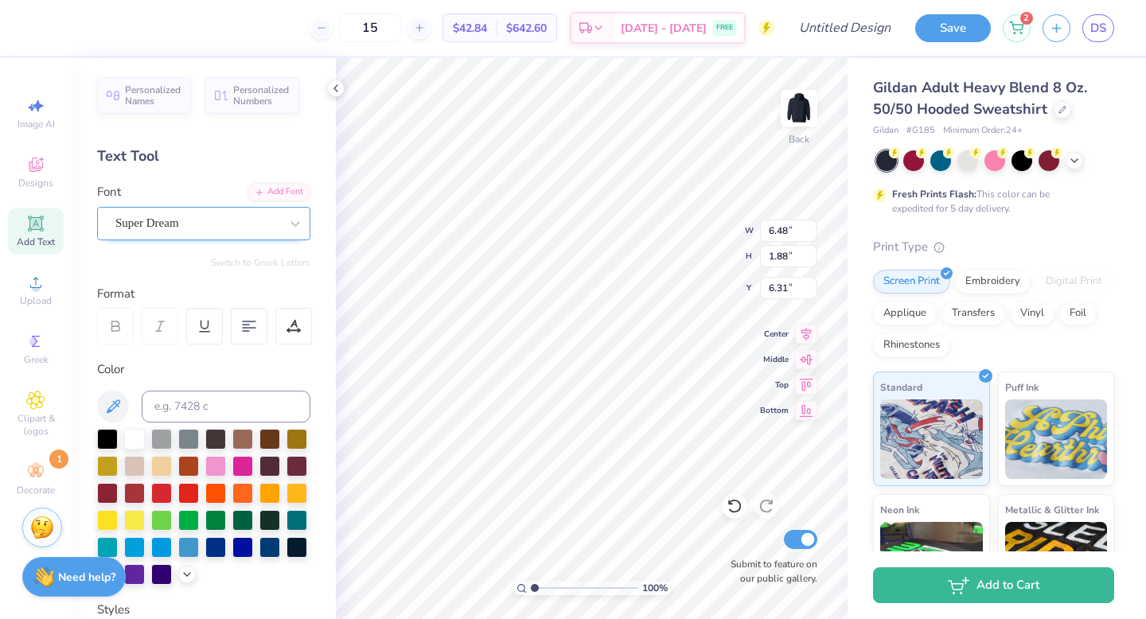
click at [203, 213] on div "Super Dream" at bounding box center [197, 223] width 167 height 25
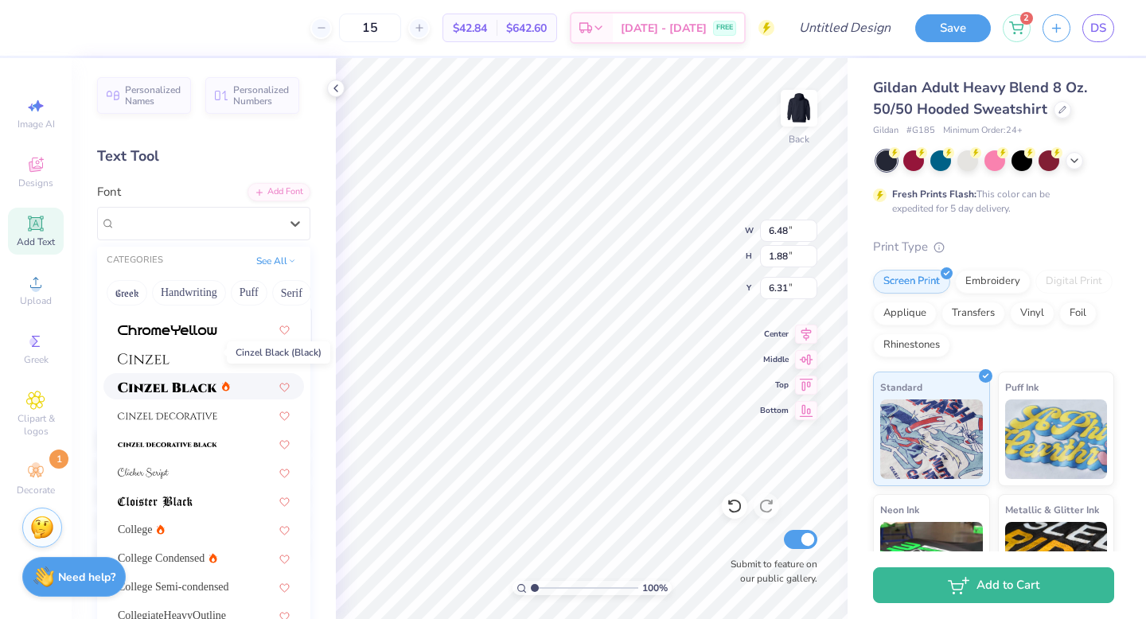
scroll to position [1996, 0]
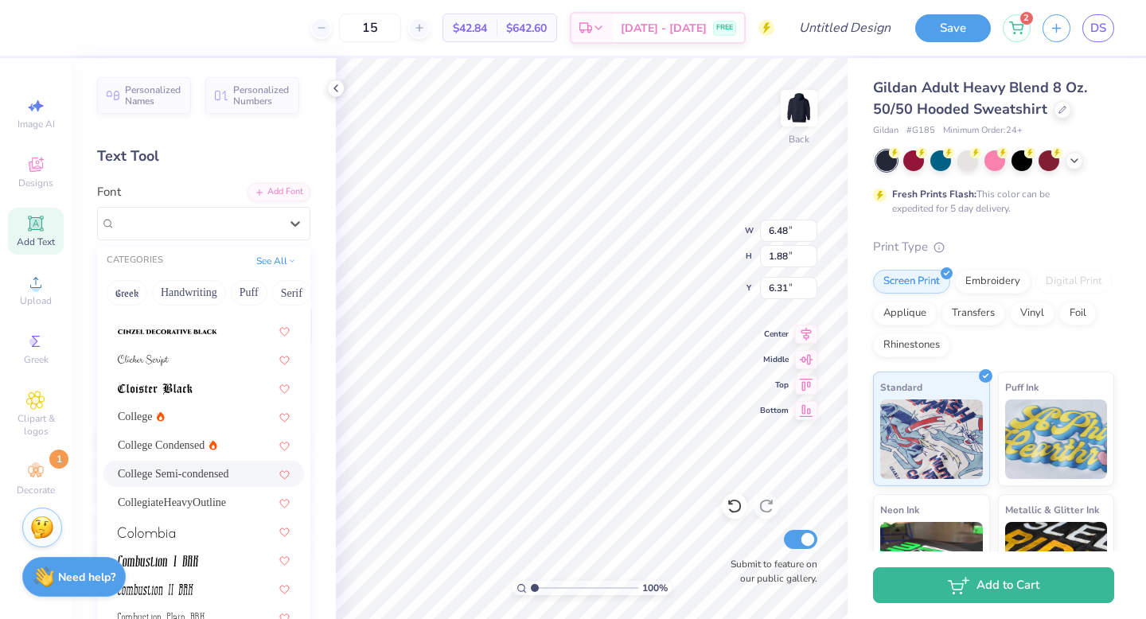
click at [195, 471] on span "College Semi-condensed" at bounding box center [173, 474] width 111 height 17
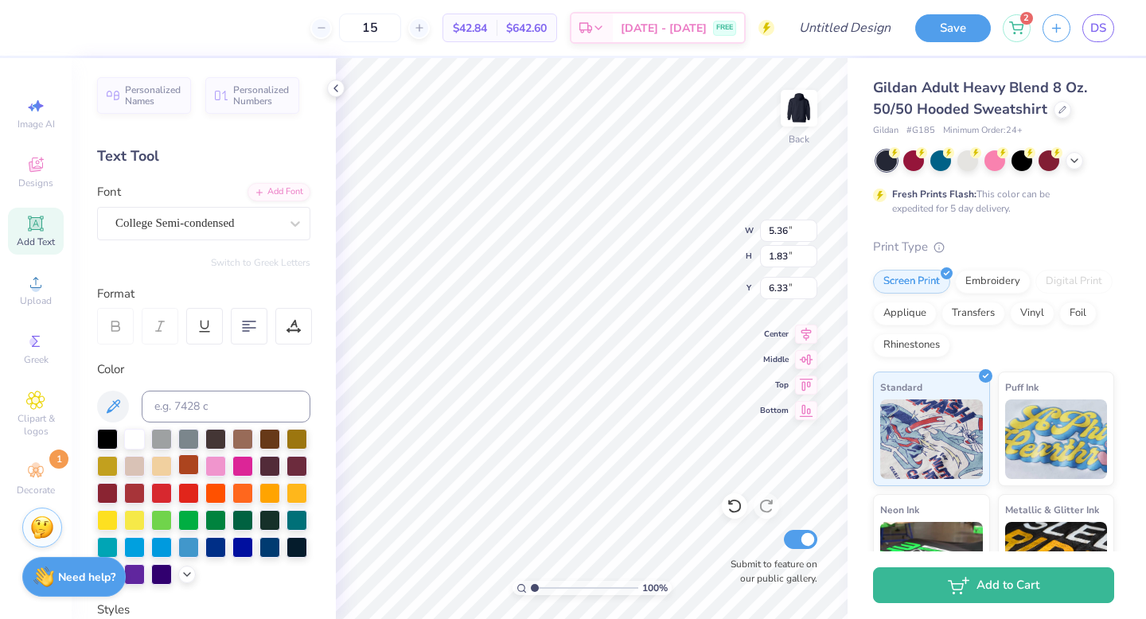
scroll to position [306, 0]
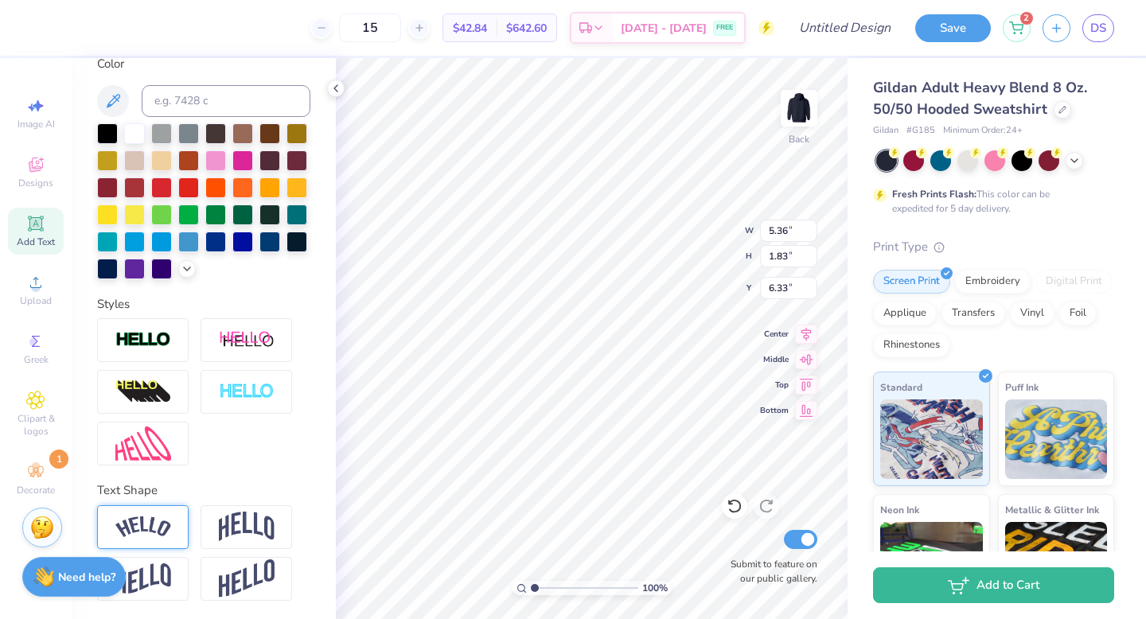
click at [148, 525] on img at bounding box center [143, 527] width 56 height 21
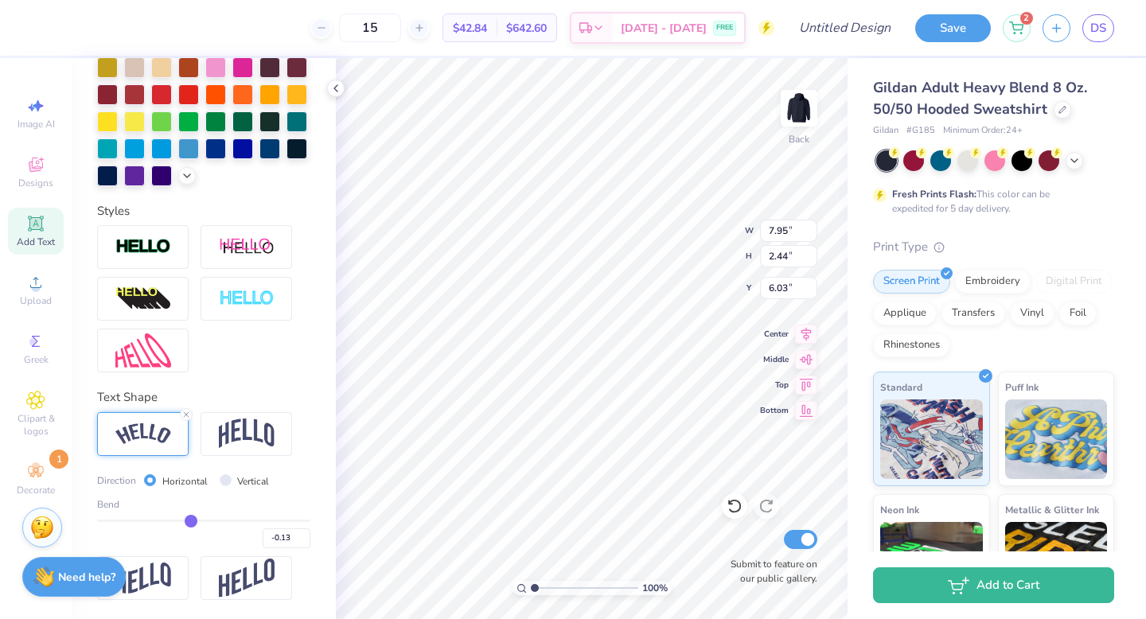
drag, startPoint x: 256, startPoint y: 518, endPoint x: 191, endPoint y: 515, distance: 64.5
click at [190, 520] on input "range" at bounding box center [203, 521] width 213 height 2
click at [188, 520] on input "range" at bounding box center [203, 521] width 213 height 2
click at [187, 520] on input "range" at bounding box center [203, 521] width 213 height 2
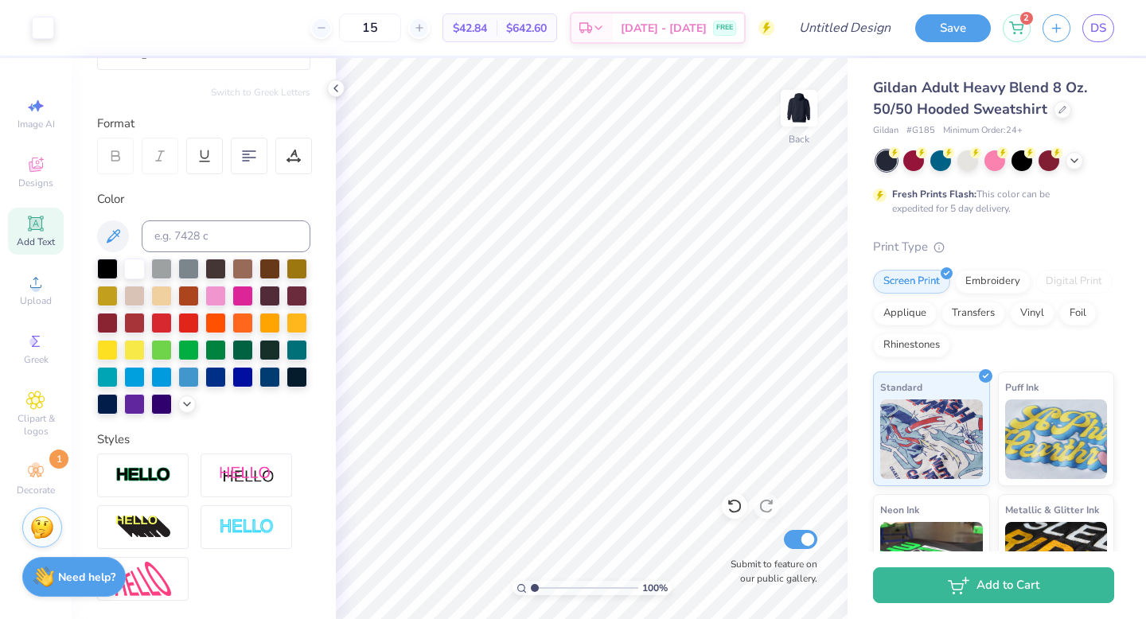
scroll to position [0, 0]
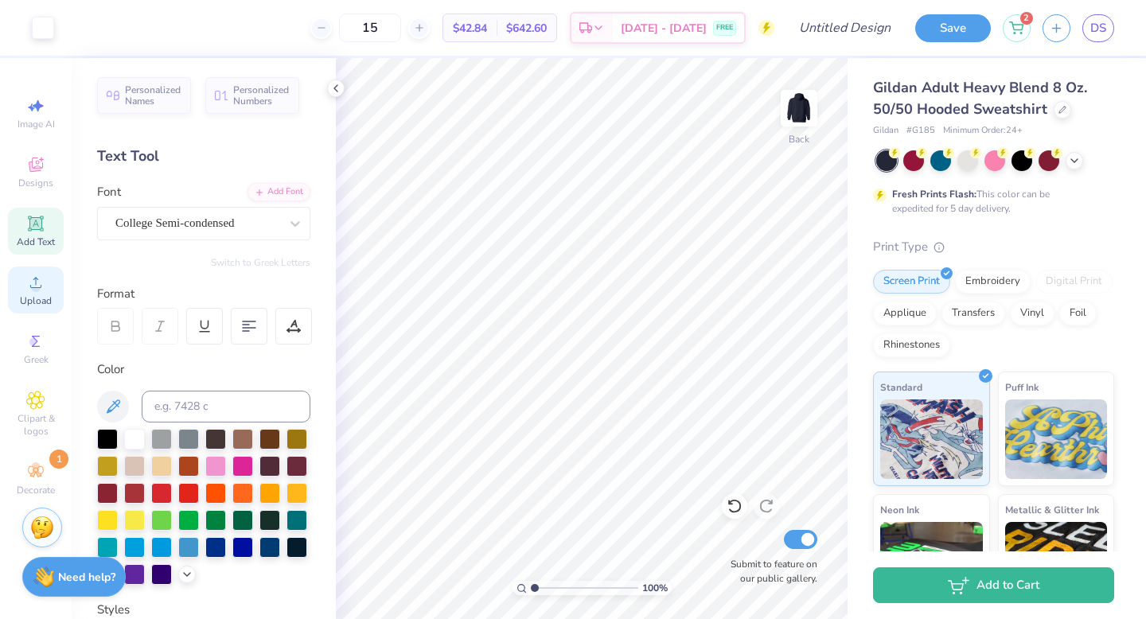
click at [20, 290] on div "Upload" at bounding box center [36, 290] width 56 height 47
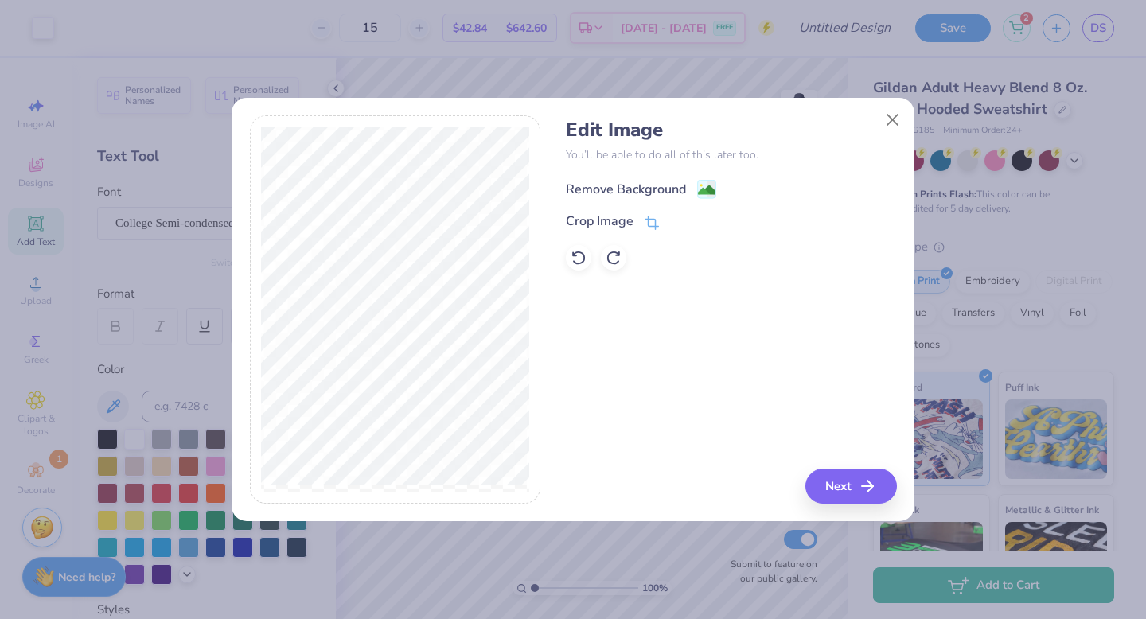
click at [691, 181] on div "Remove Background" at bounding box center [641, 189] width 150 height 20
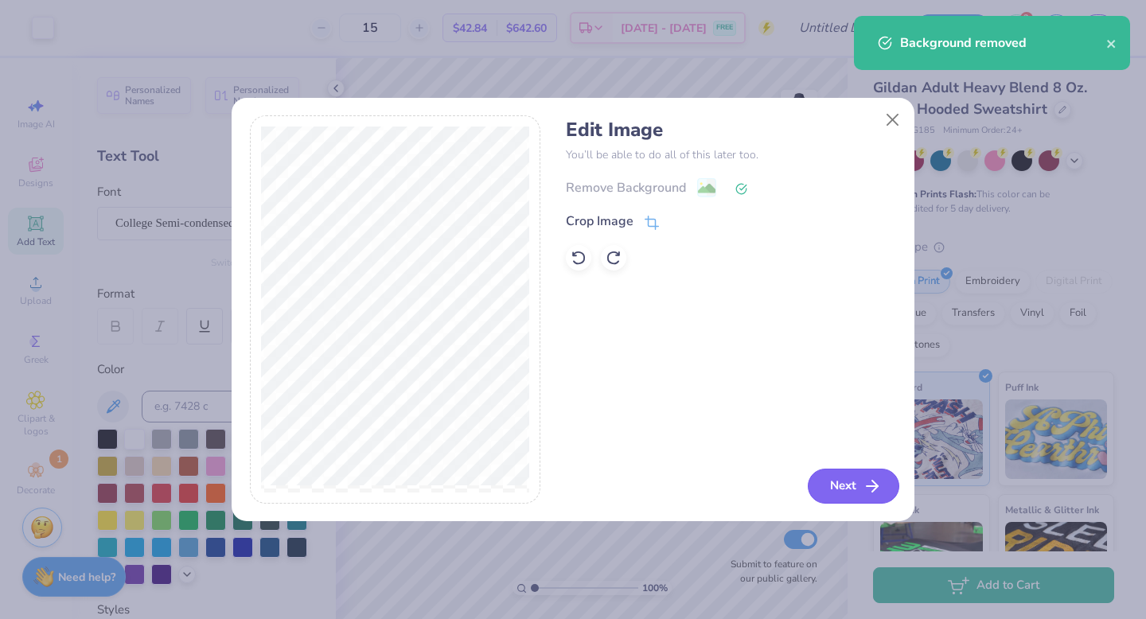
click at [850, 483] on button "Next" at bounding box center [854, 486] width 92 height 35
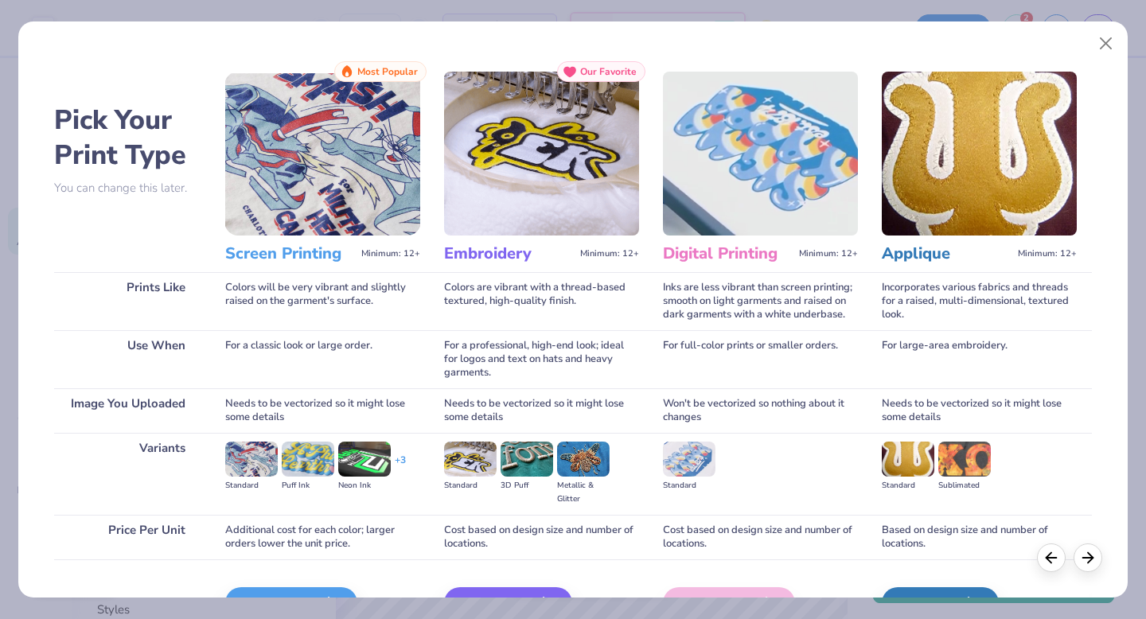
scroll to position [95, 0]
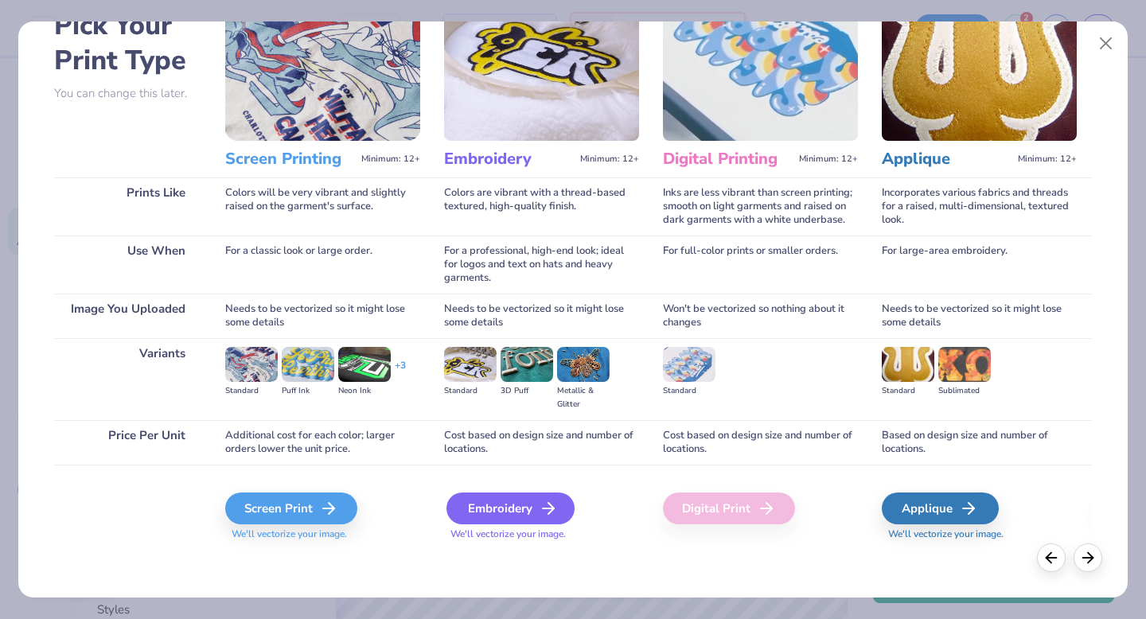
click at [530, 504] on div "Embroidery" at bounding box center [511, 509] width 128 height 32
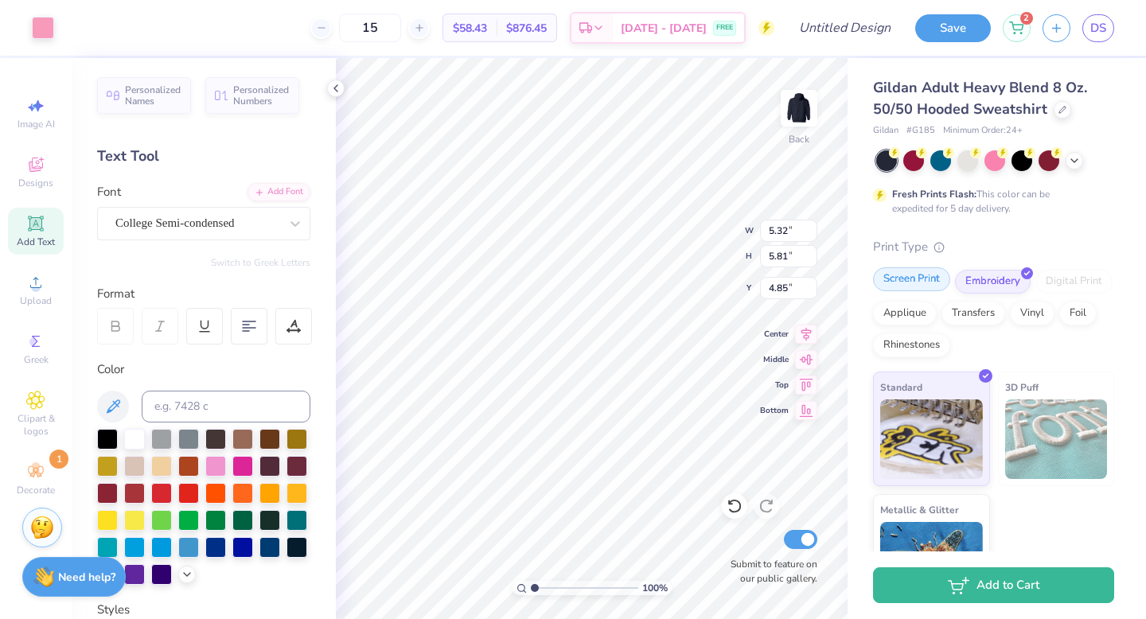
click at [900, 279] on div "Screen Print" at bounding box center [911, 280] width 77 height 24
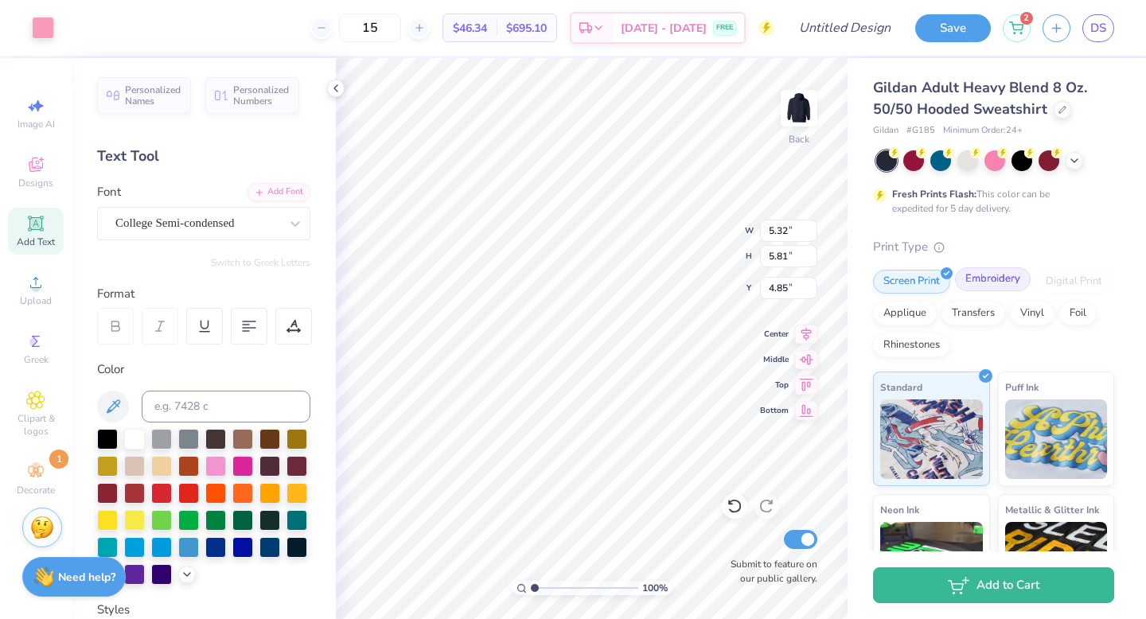
click at [980, 279] on div "Embroidery" at bounding box center [993, 280] width 76 height 24
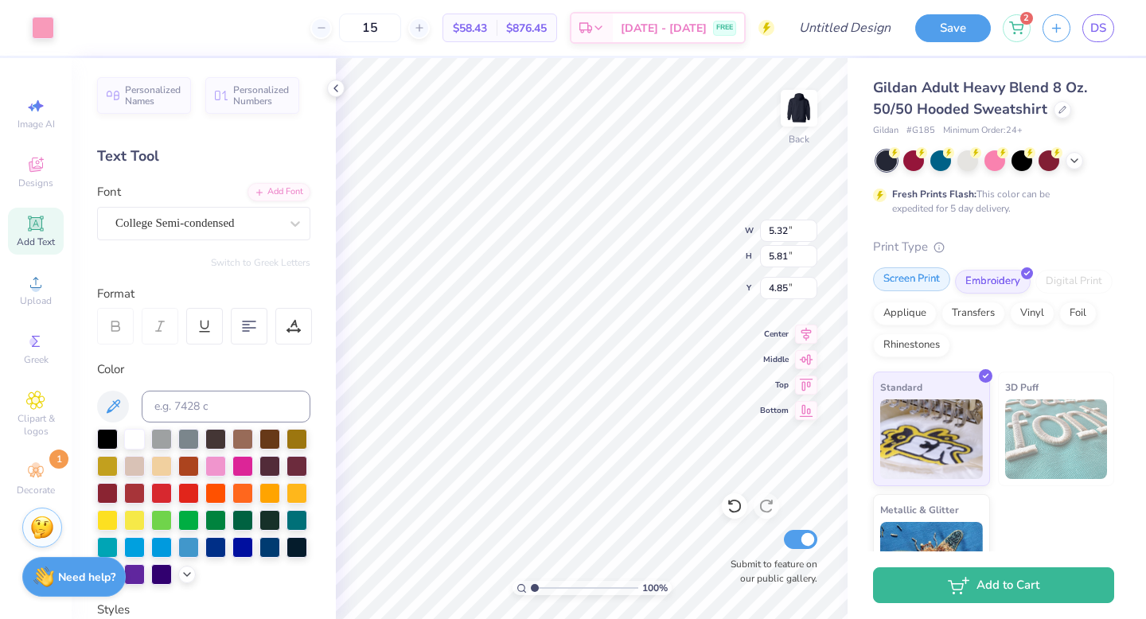
click at [907, 275] on div "Screen Print" at bounding box center [911, 280] width 77 height 24
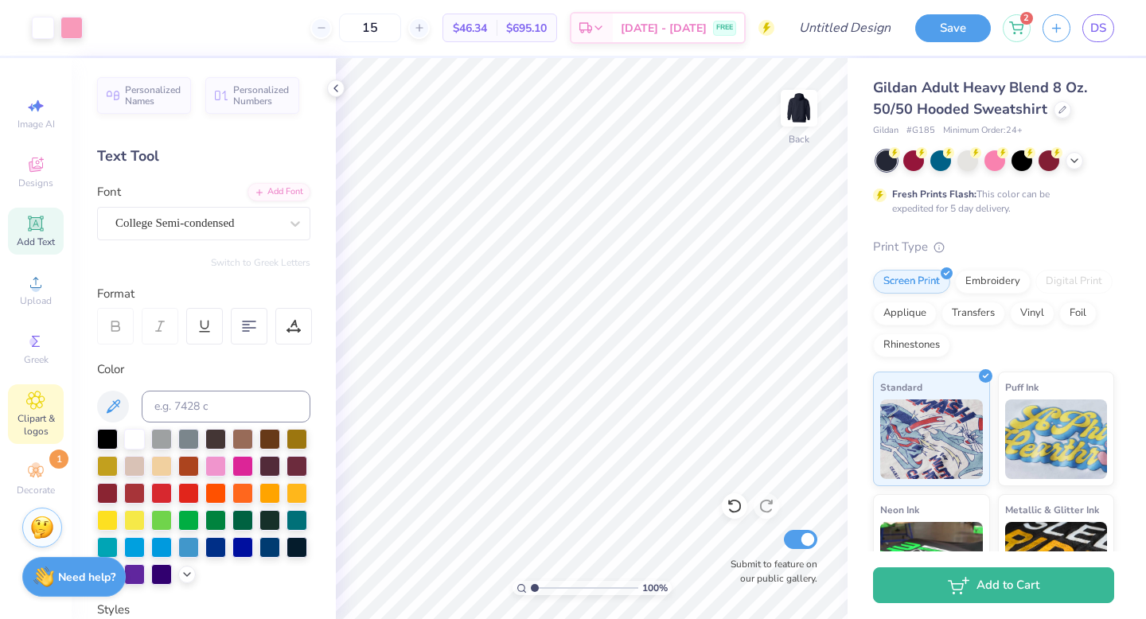
click at [40, 399] on icon at bounding box center [35, 400] width 18 height 19
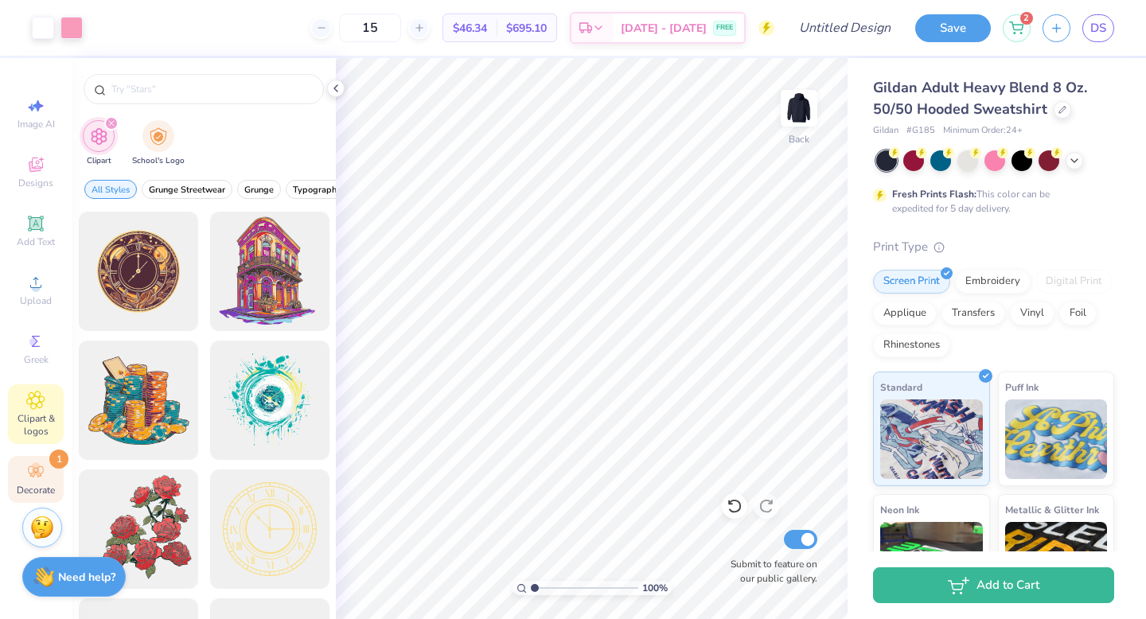
click at [40, 462] on div "Decorate 1" at bounding box center [36, 479] width 56 height 47
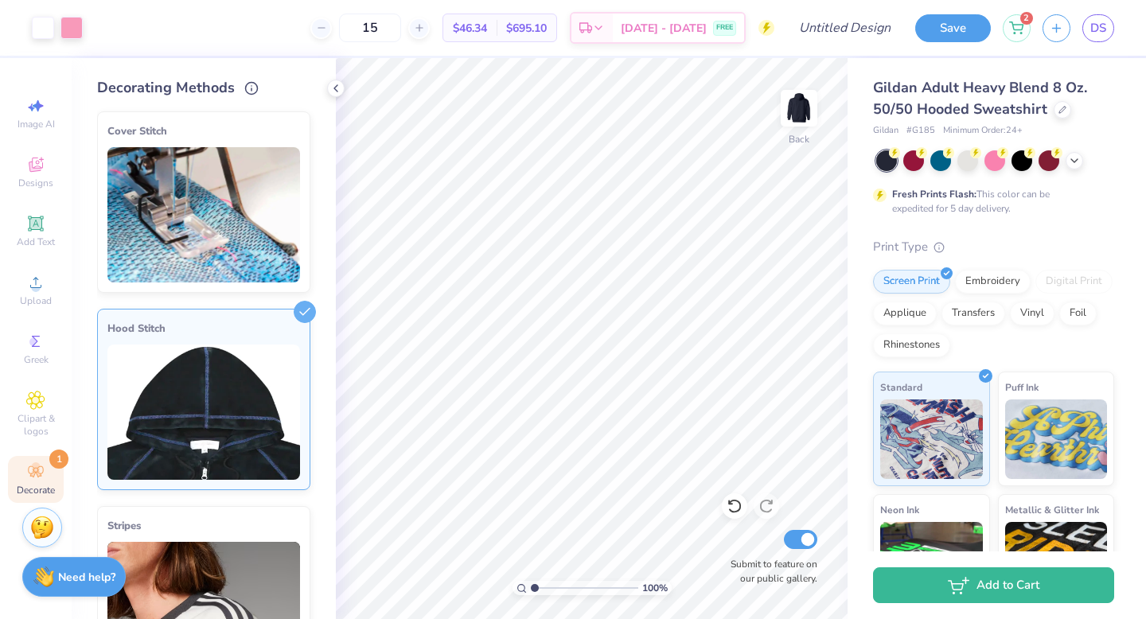
click at [198, 239] on img at bounding box center [203, 214] width 193 height 135
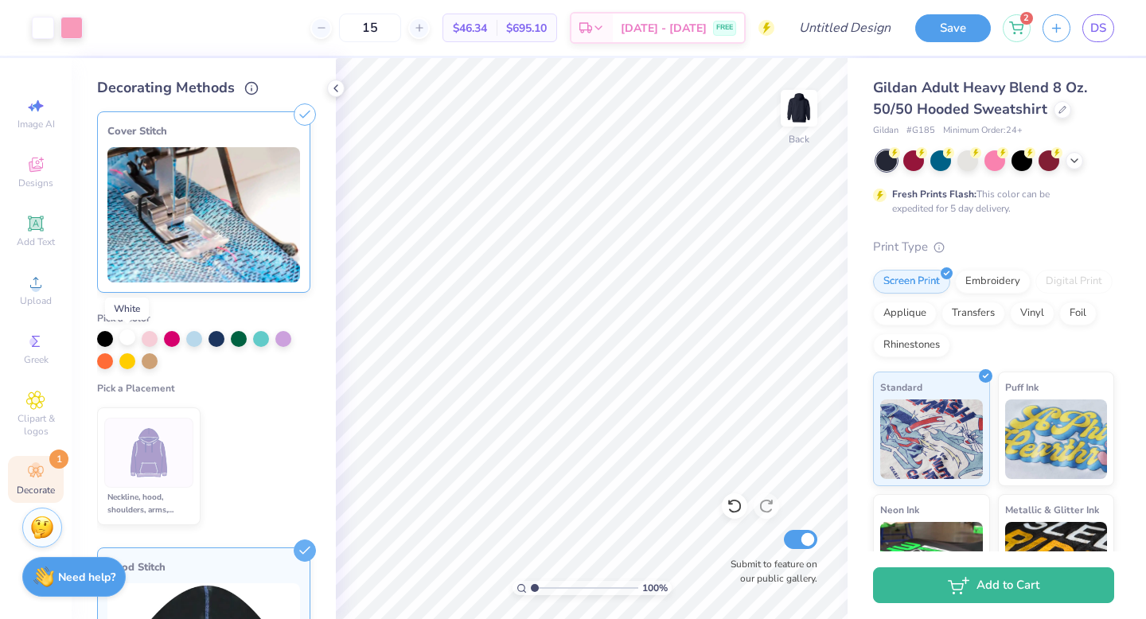
click at [127, 331] on div at bounding box center [127, 338] width 16 height 16
click at [128, 490] on li "Neckline, hood, shoulders, arms, bottom & hoodie pocket" at bounding box center [149, 467] width 104 height 118
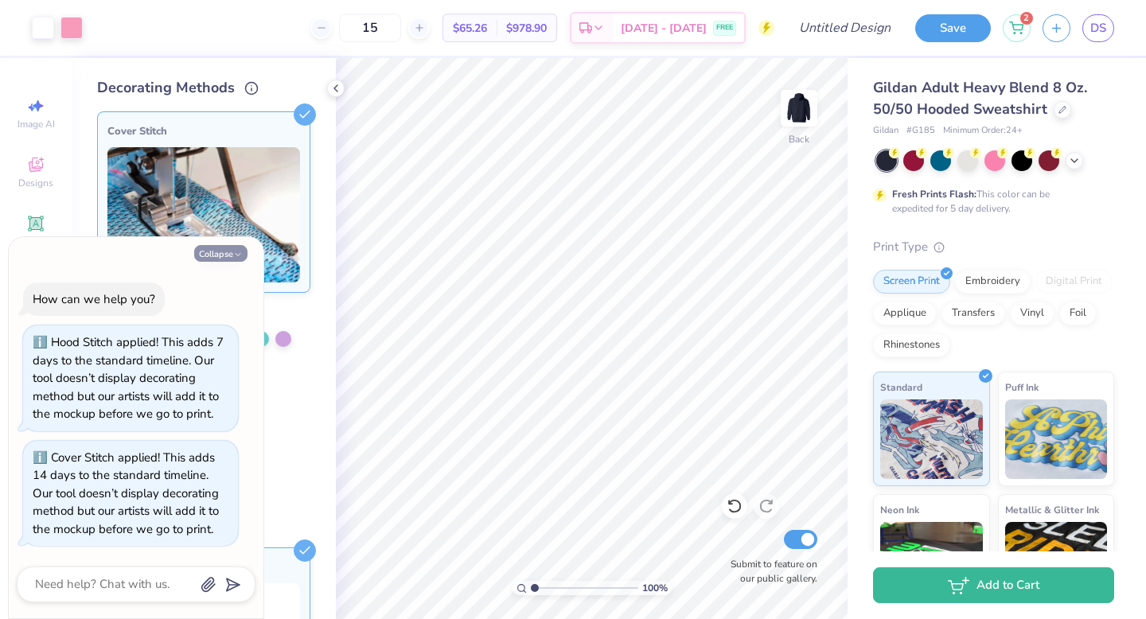
click at [224, 260] on button "Collapse" at bounding box center [220, 253] width 53 height 17
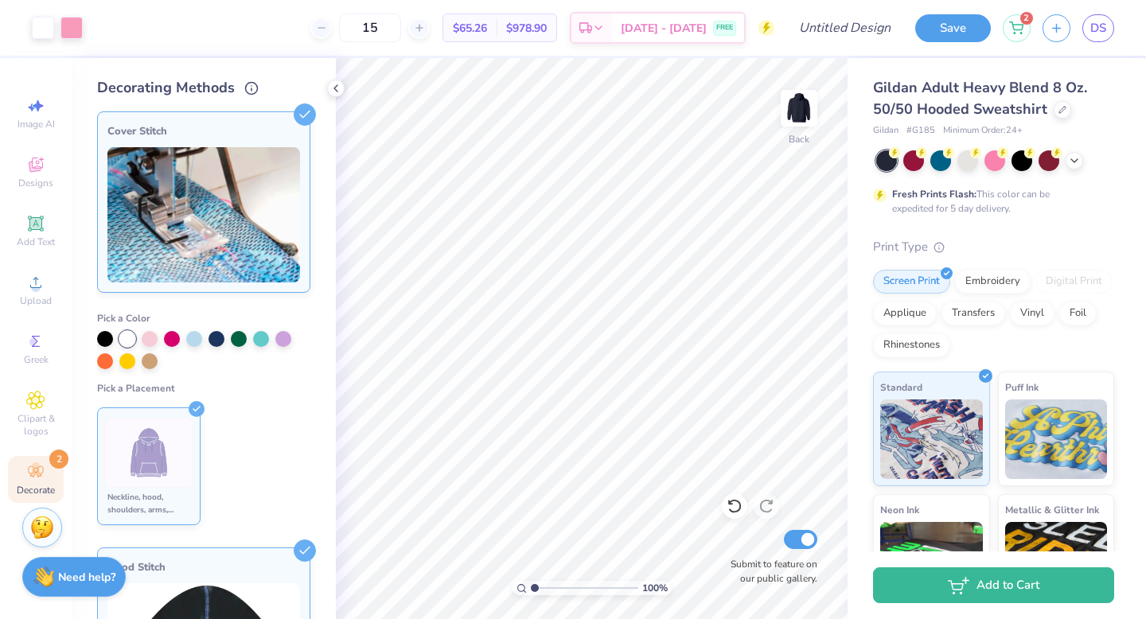
click at [146, 456] on img at bounding box center [149, 454] width 60 height 60
click at [301, 110] on icon at bounding box center [305, 115] width 22 height 22
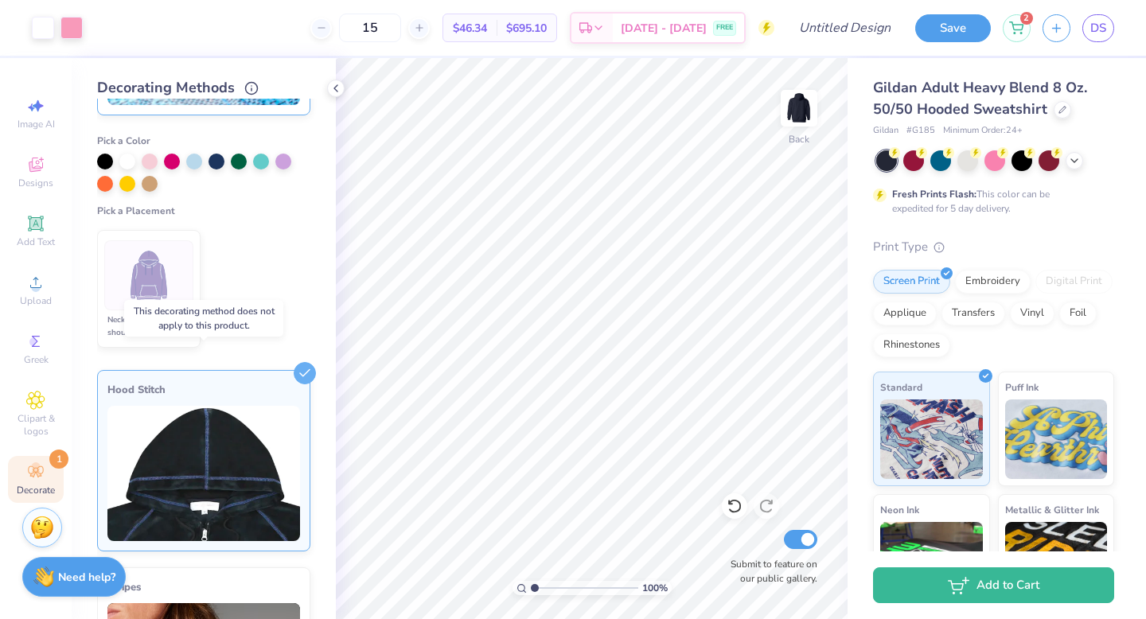
scroll to position [0, 0]
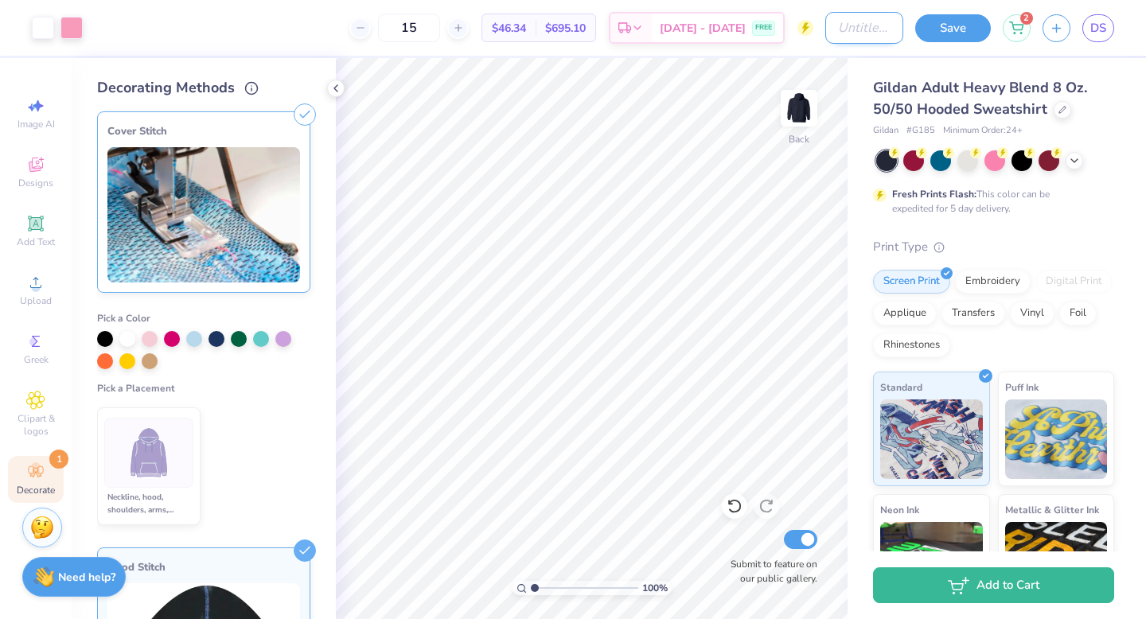
click at [866, 33] on input "Design Title" at bounding box center [865, 28] width 78 height 32
click at [870, 28] on input "Basketball hoodie 25-26" at bounding box center [865, 28] width 78 height 32
click at [945, 30] on button "Save" at bounding box center [954, 28] width 76 height 28
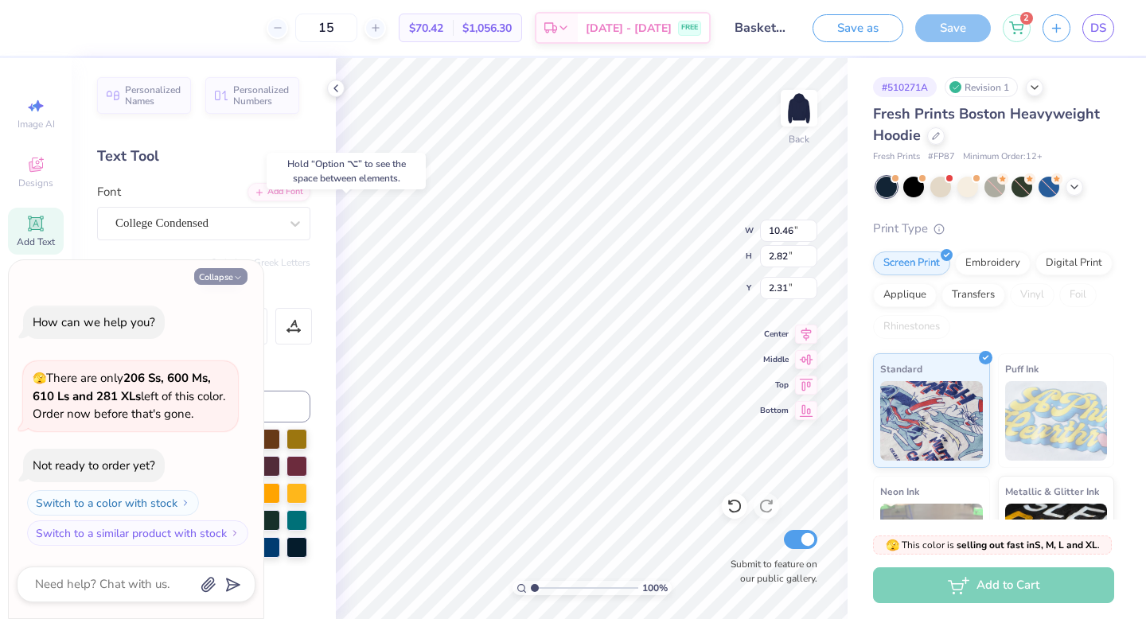
click at [212, 270] on button "Collapse" at bounding box center [220, 276] width 53 height 17
type textarea "x"
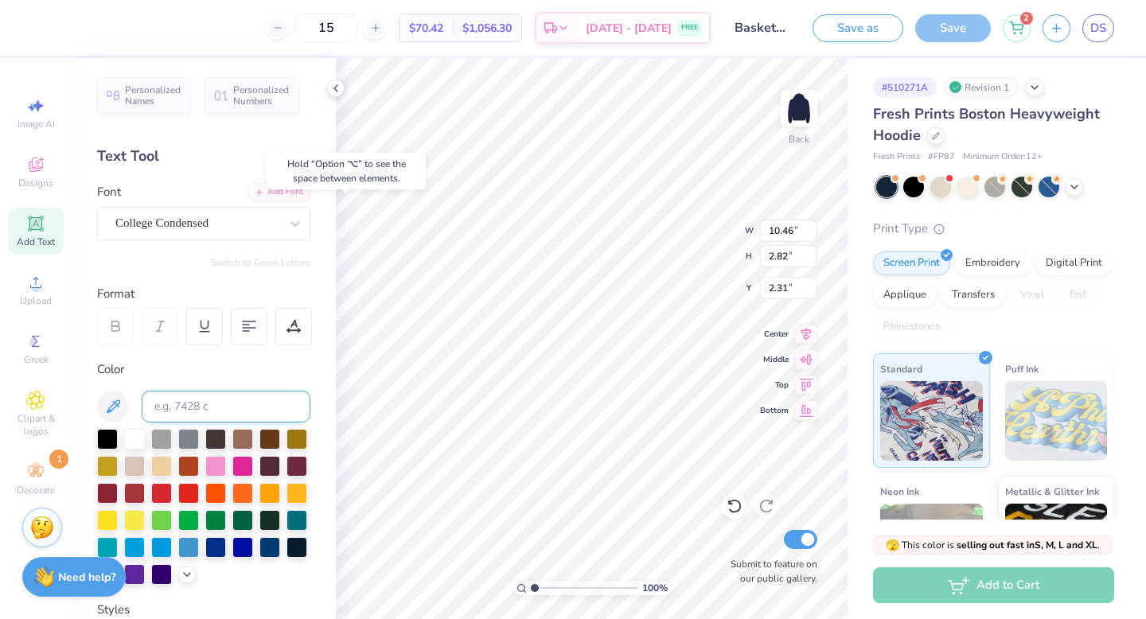
scroll to position [306, 0]
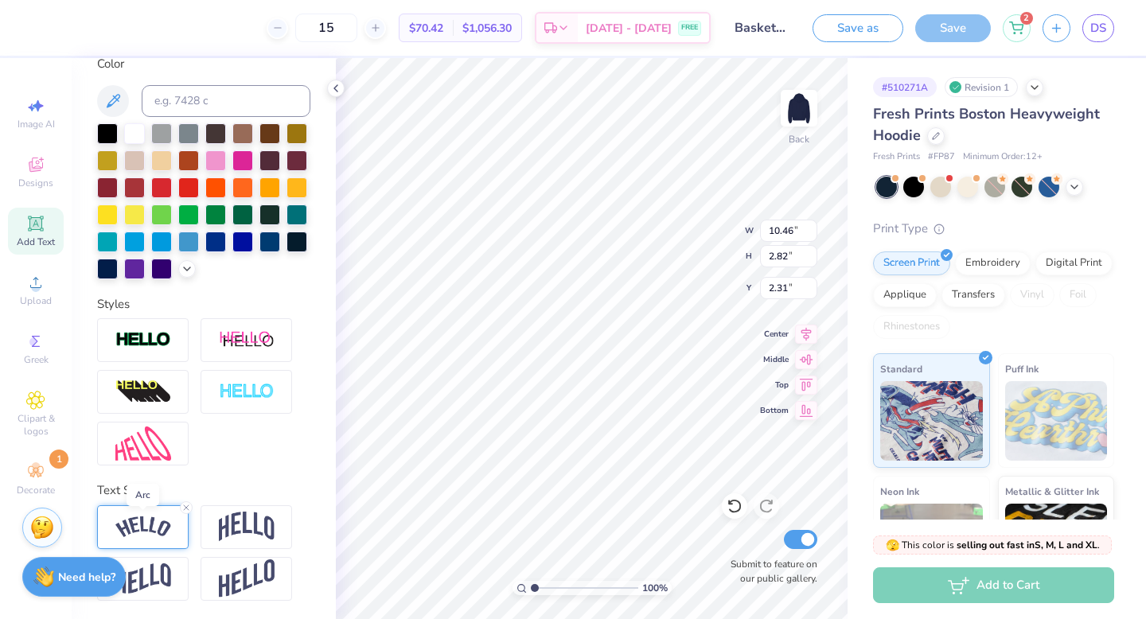
click at [123, 519] on img at bounding box center [143, 527] width 56 height 21
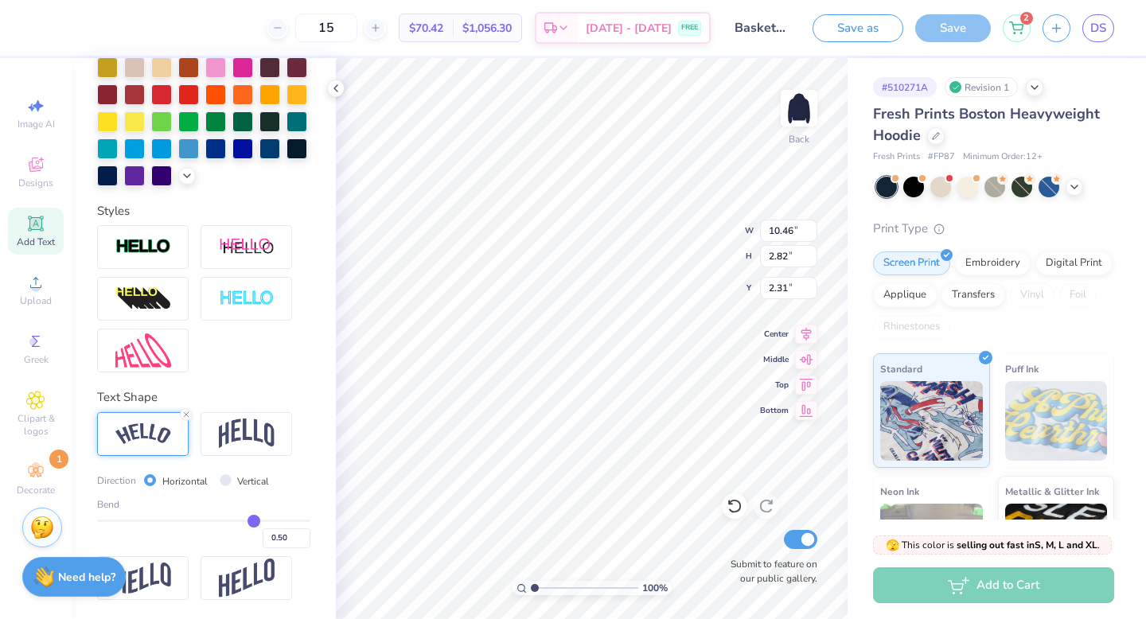
type input "8.24"
type input "1.28"
type input "11.32"
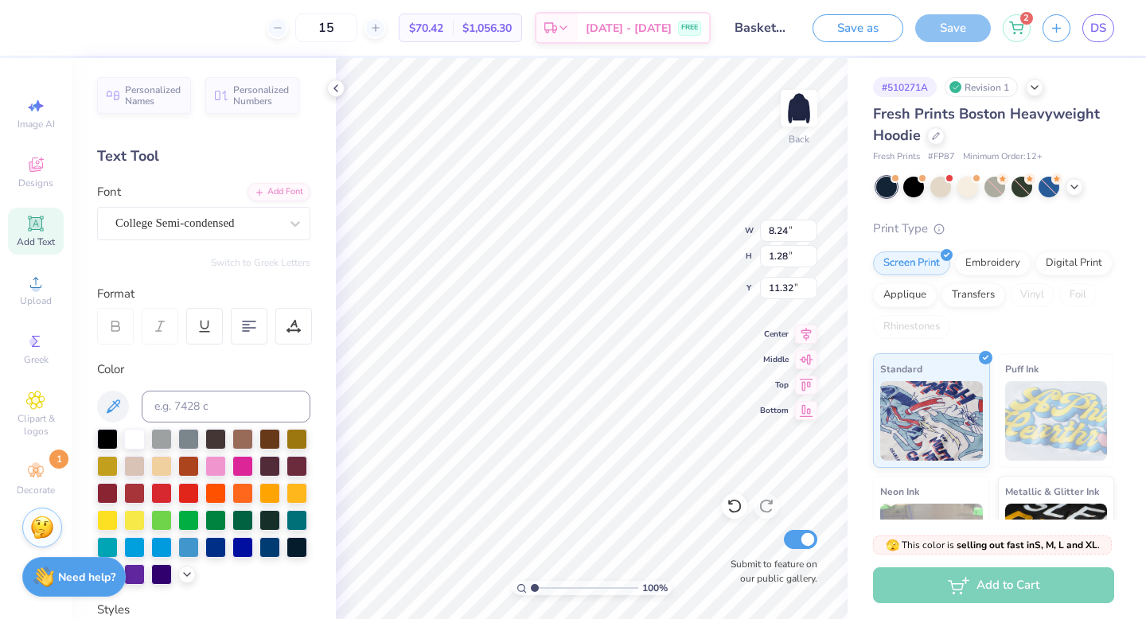
scroll to position [306, 0]
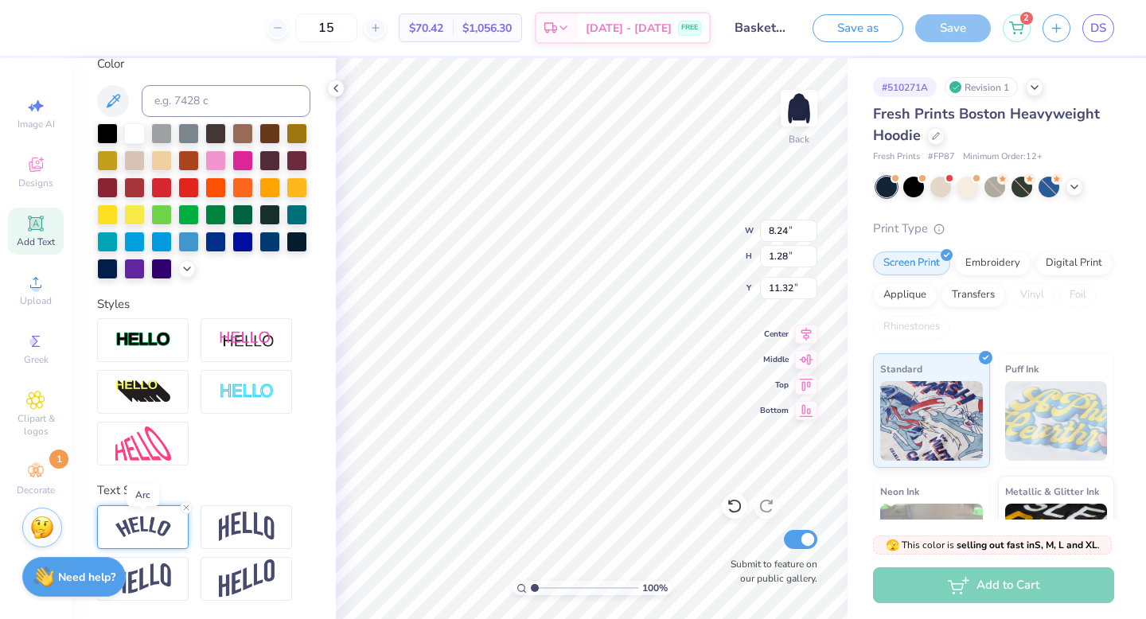
click at [138, 530] on img at bounding box center [143, 527] width 56 height 21
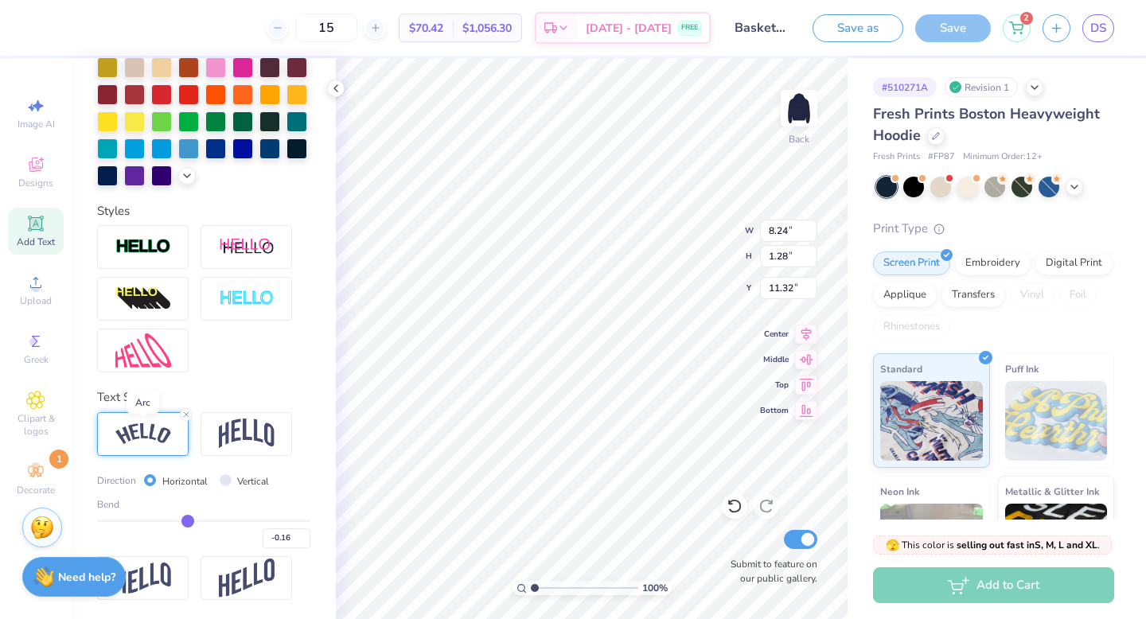
scroll to position [0, 0]
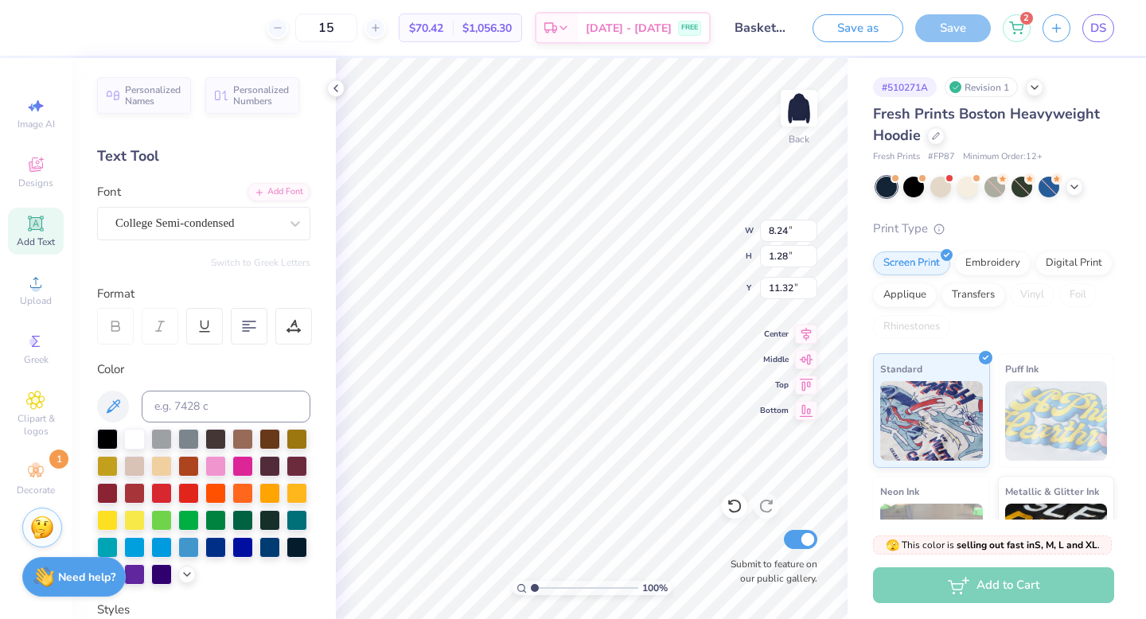
type input "10.46"
type input "2.82"
type input "2.31"
click at [739, 498] on icon at bounding box center [735, 506] width 16 height 16
